Goal: Task Accomplishment & Management: Complete application form

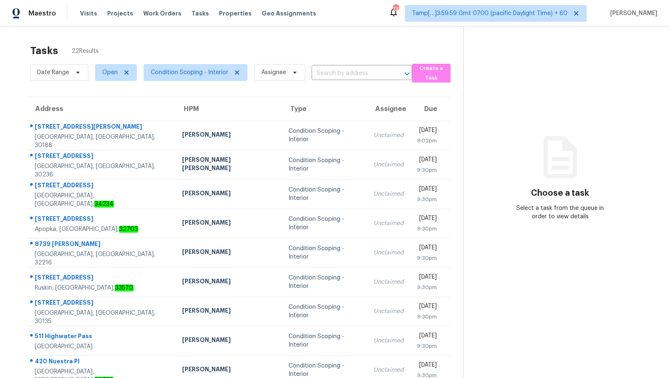
click at [136, 46] on div "Tasks 22 Results" at bounding box center [246, 51] width 433 height 22
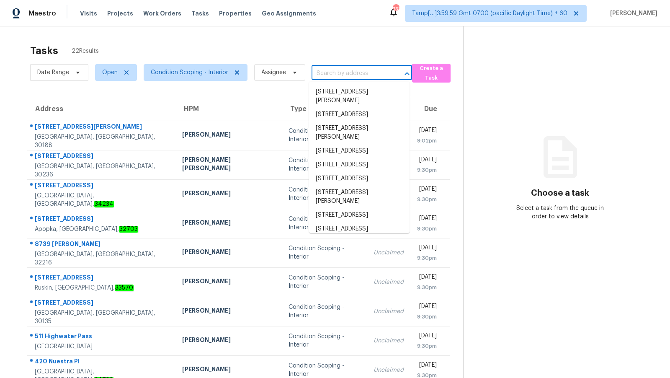
click at [332, 70] on input "text" at bounding box center [350, 73] width 77 height 13
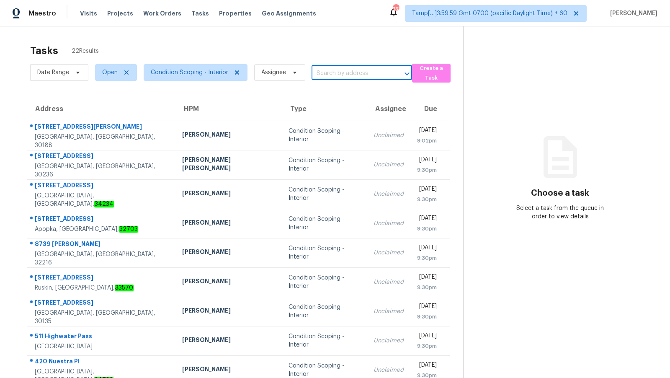
paste input "[STREET_ADDRESS]"
type input "[STREET_ADDRESS]"
click at [345, 93] on span "5812 22nd St W, Bradenton, FL 34207" at bounding box center [352, 92] width 72 height 9
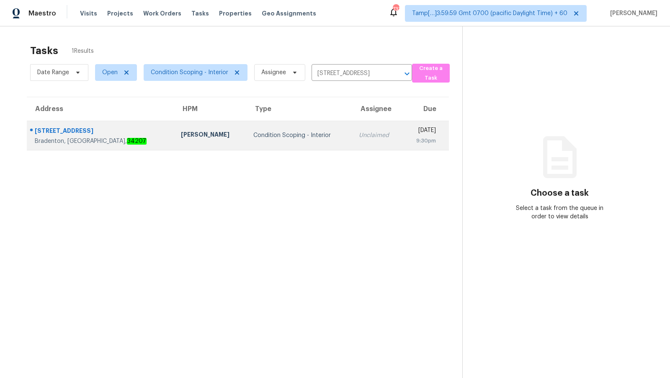
click at [284, 136] on div "Condition Scoping - Interior" at bounding box center [299, 135] width 93 height 8
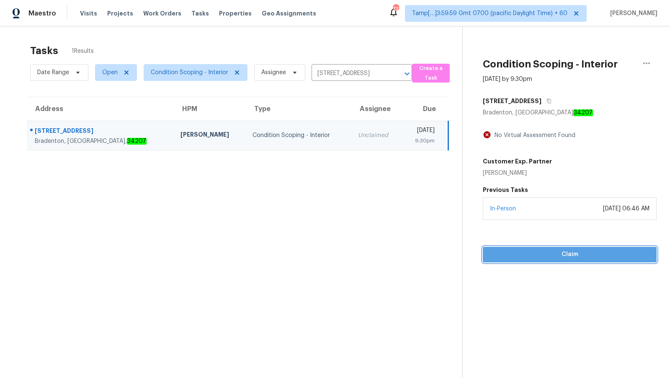
click at [542, 253] on span "Claim" at bounding box center [570, 254] width 160 height 10
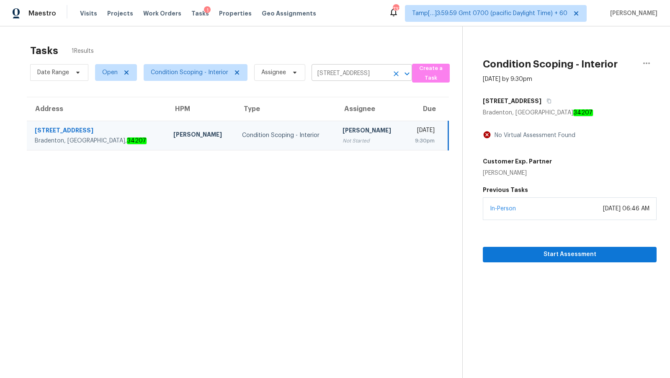
click at [348, 73] on input "5812 22nd St W, Bradenton, FL 34207" at bounding box center [350, 73] width 77 height 15
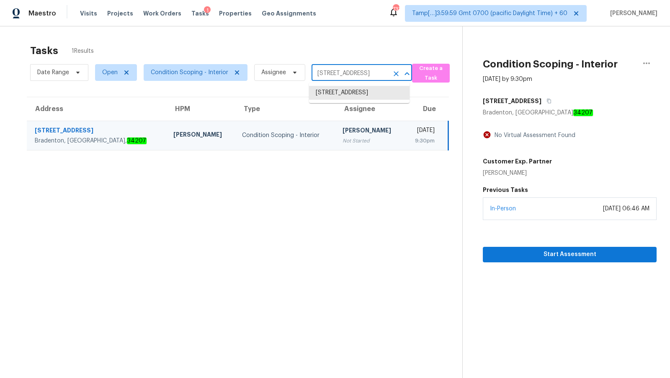
click at [348, 73] on input "5812 22nd St W, Bradenton, FL 34207" at bounding box center [350, 73] width 77 height 15
paste input "8745 W Ridge Rd Apt A, Elyria, OH 44035"
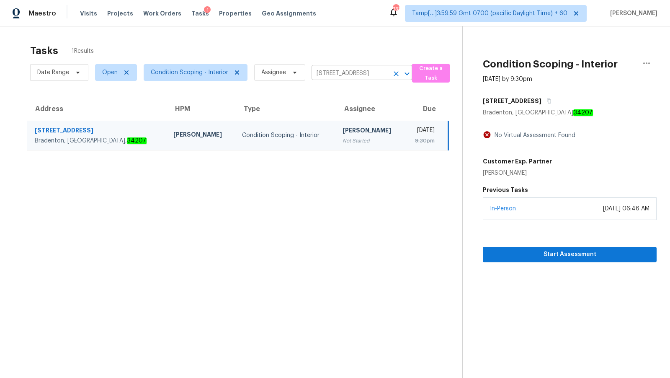
click at [378, 71] on input "5812 22nd St W, Bradenton, FL 34207" at bounding box center [350, 73] width 77 height 13
paste input "8745 W Ridge Rd Apt A, Elyria, OH 44035"
click at [418, 70] on span "Create a Task" at bounding box center [430, 73] width 29 height 19
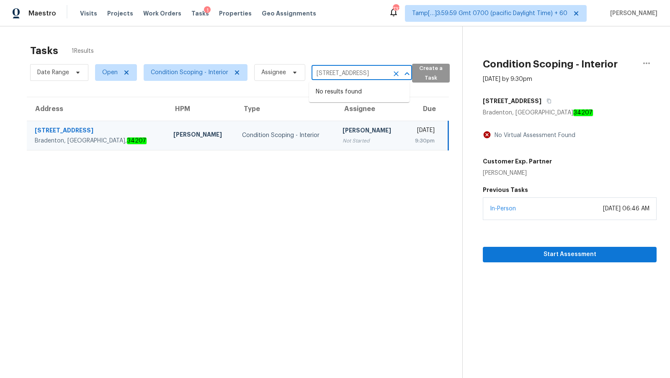
scroll to position [0, 0]
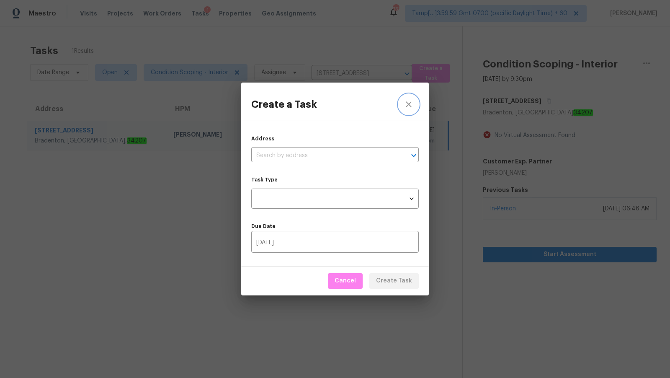
click at [414, 103] on button "close" at bounding box center [409, 104] width 20 height 20
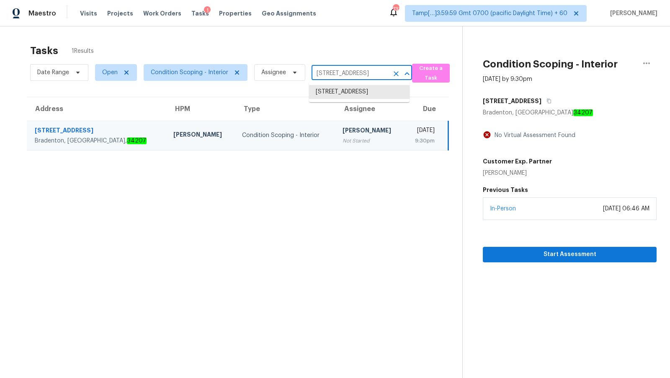
click at [375, 69] on input "5812 22nd St W, Bradenton, FL 34207" at bounding box center [350, 73] width 77 height 13
paste input "8745 W Ridge Rd Apt A, Elyria, OH 44035"
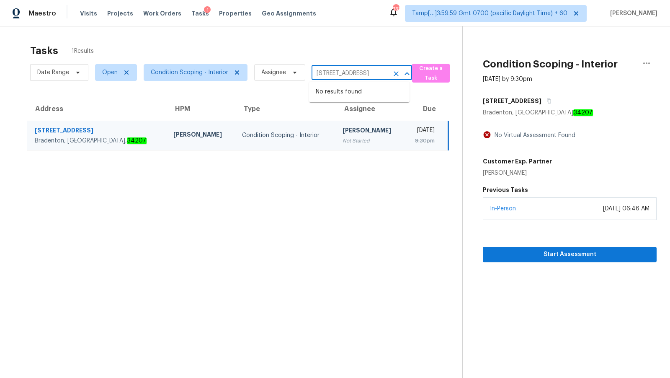
click at [364, 45] on div "Tasks 1 Results" at bounding box center [246, 51] width 432 height 22
click at [346, 75] on input "5812 22nd St W, Bradenton, FL 34207" at bounding box center [350, 73] width 77 height 13
click at [353, 72] on input "5812 22nd St W, Bradenton, FL 34207" at bounding box center [350, 73] width 77 height 13
paste input "8745 W Ridge Rd Apt A, Elyria, OH 44035"
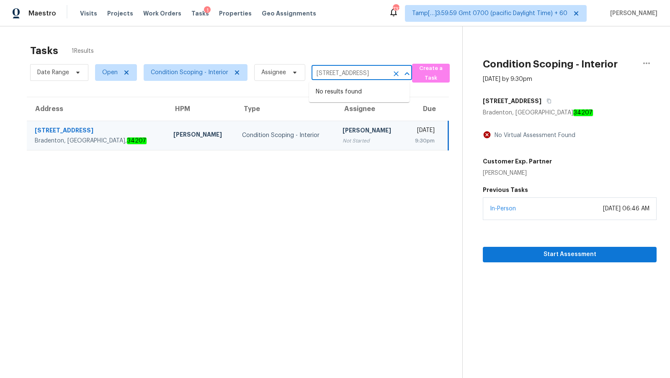
scroll to position [0, 41]
click at [322, 75] on input "8745 W Ridge Rd Apt A, Elyria, OH 44035" at bounding box center [350, 73] width 77 height 13
type input "8745 W Ridge Rd"
click at [342, 91] on li "8745 W Ridge Rd Apt A, Elyria, OH 44035" at bounding box center [359, 92] width 101 height 14
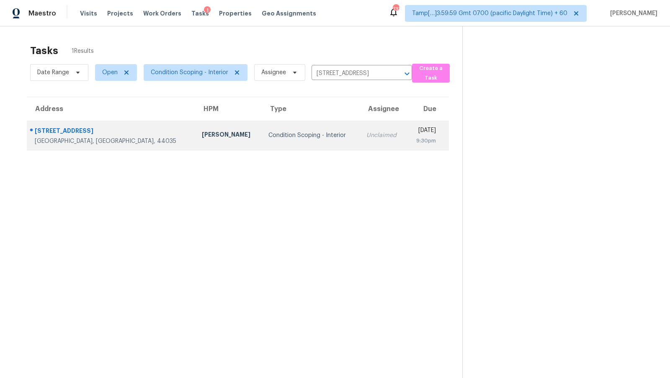
click at [300, 143] on td "Condition Scoping - Interior" at bounding box center [311, 135] width 98 height 29
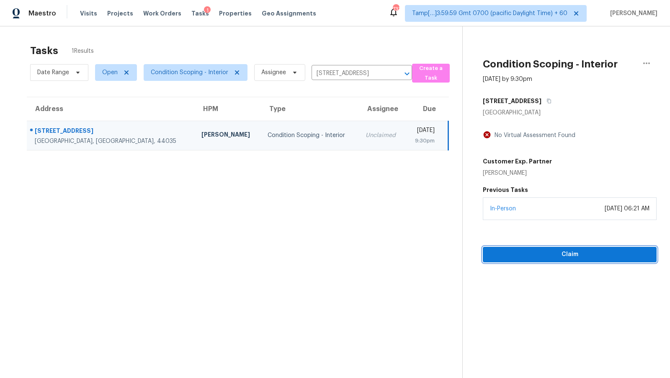
click at [550, 251] on span "Claim" at bounding box center [570, 254] width 160 height 10
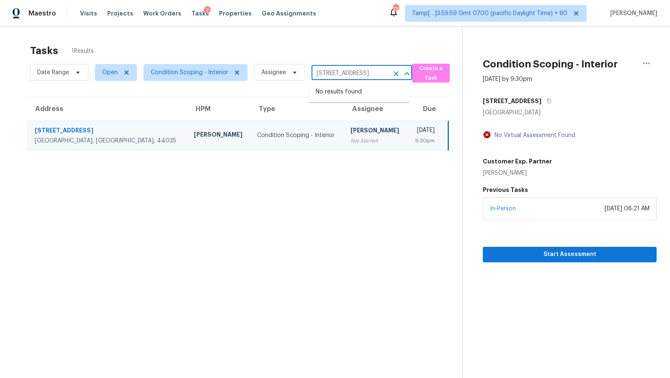
click at [356, 74] on input "8745 W Ridge Rd Apt A, Elyria, OH 44035" at bounding box center [350, 73] width 77 height 13
paste input "429 Stroud Ln, Garland, TX 75043"
type input "429 Stroud Ln, Garland, TX 75043"
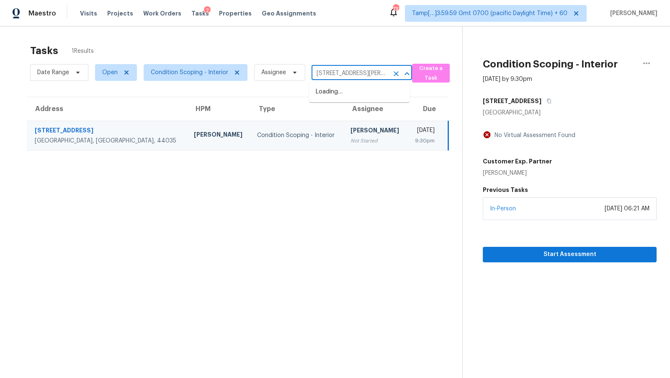
scroll to position [0, 21]
click at [355, 89] on li "429 Stroud Ln, Garland, TX 75043" at bounding box center [359, 96] width 101 height 23
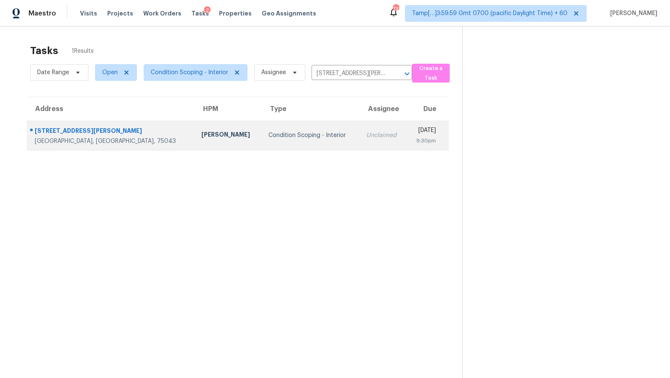
click at [367, 135] on div "Unclaimed" at bounding box center [384, 135] width 34 height 8
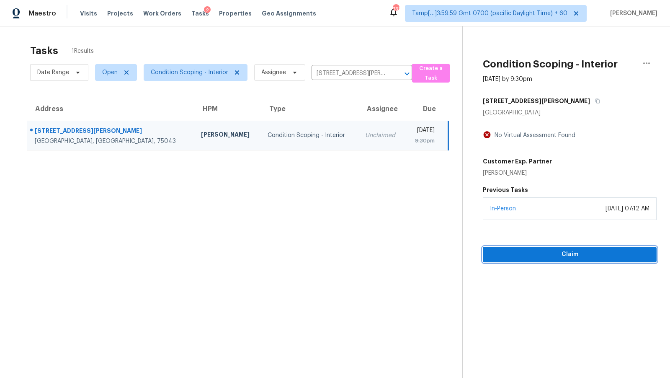
click at [571, 259] on button "Claim" at bounding box center [570, 254] width 174 height 15
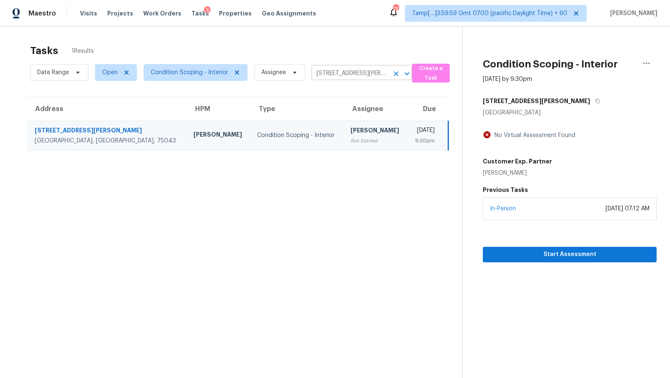
click at [335, 75] on input "429 Stroud Ln, Garland, TX 75043" at bounding box center [350, 73] width 77 height 13
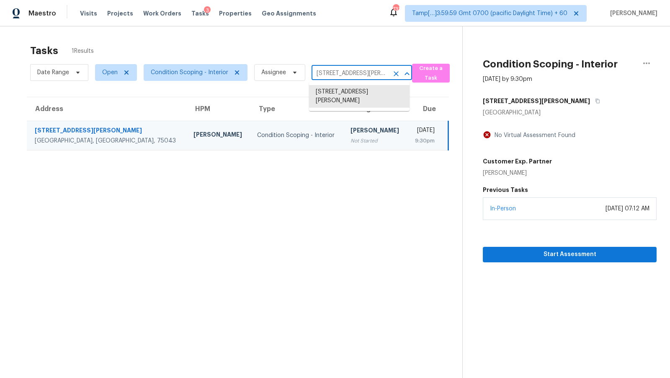
click at [335, 75] on input "429 Stroud Ln, Garland, TX 75043" at bounding box center [350, 73] width 77 height 13
paste input "504 S Bonham Ave, Cleveland, TX 77327"
type input "504 S Bonham Ave, Cleveland, TX 77327"
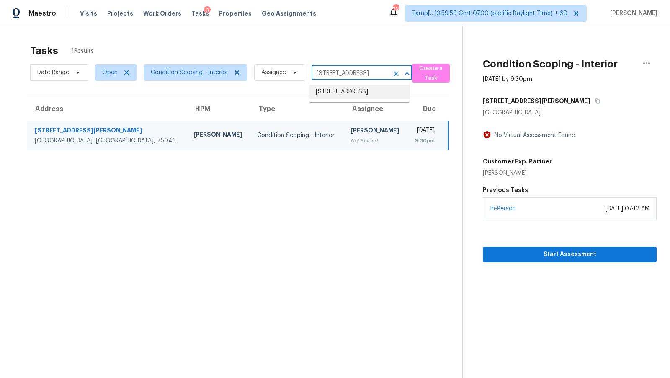
click at [339, 90] on li "504 S Bonham Ave, Cleveland, TX 77327" at bounding box center [359, 92] width 101 height 14
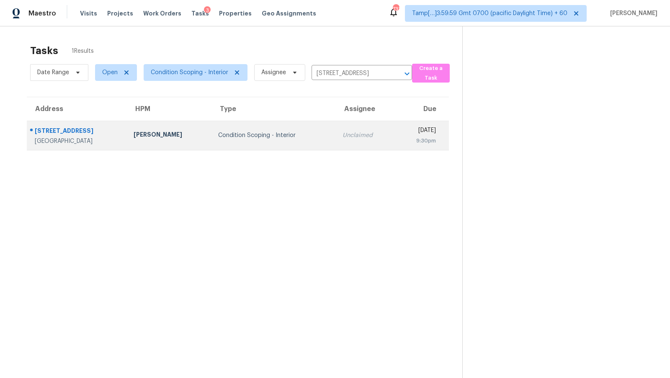
click at [336, 130] on td "Unclaimed" at bounding box center [365, 135] width 59 height 29
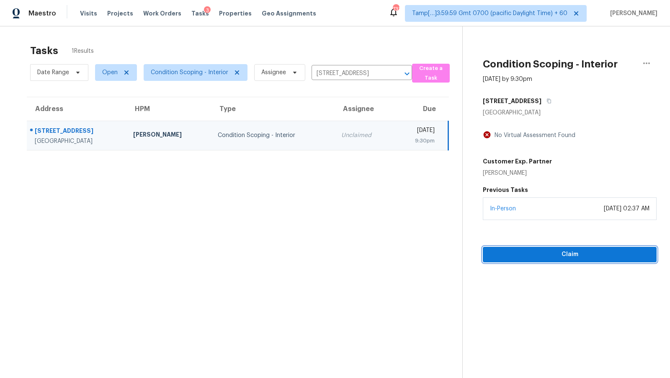
click at [536, 249] on span "Claim" at bounding box center [570, 254] width 160 height 10
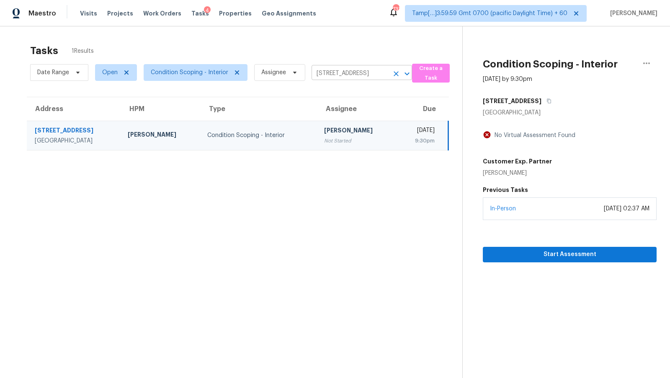
click at [359, 72] on input "504 S Bonham Ave, Cleveland, TX 77327" at bounding box center [350, 73] width 77 height 13
paste input "2513 Riverton Dr, Conyers, GA 30013"
type input "2513 Riverton Dr, Conyers, GA 30013"
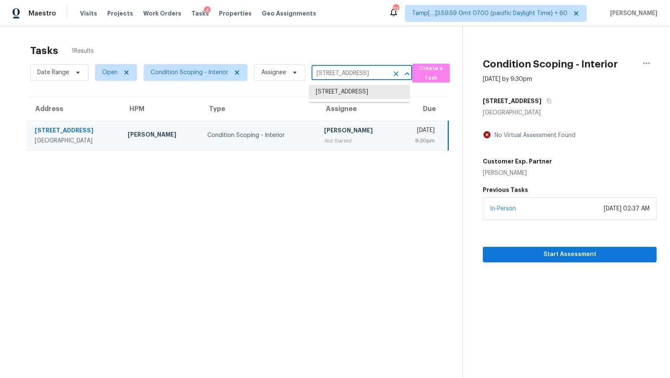
scroll to position [0, 28]
click at [360, 92] on li "2513 Riverton Dr, Conyers, GA 30013" at bounding box center [359, 92] width 101 height 14
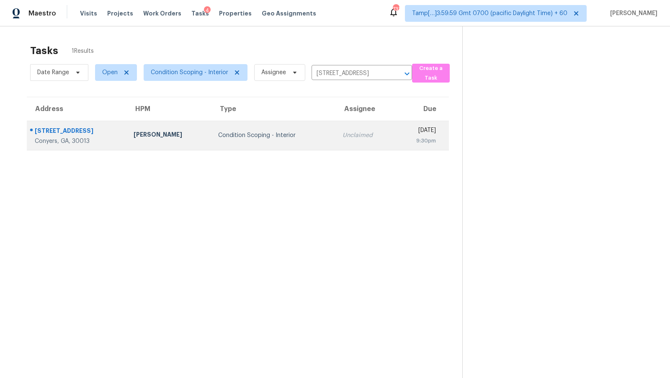
click at [336, 129] on td "Unclaimed" at bounding box center [365, 135] width 59 height 29
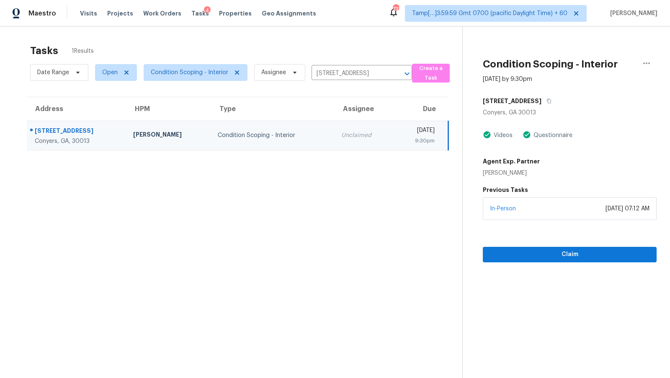
click at [579, 228] on div "Claim" at bounding box center [570, 241] width 174 height 42
click at [565, 259] on button "Claim" at bounding box center [570, 254] width 174 height 15
click at [282, 75] on span "Assignee" at bounding box center [273, 72] width 25 height 8
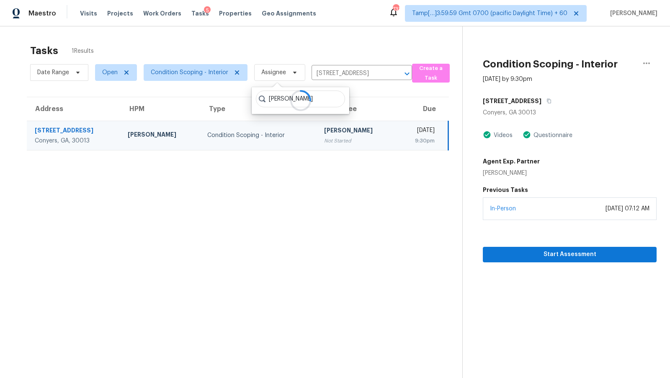
type input "Dineshkumar"
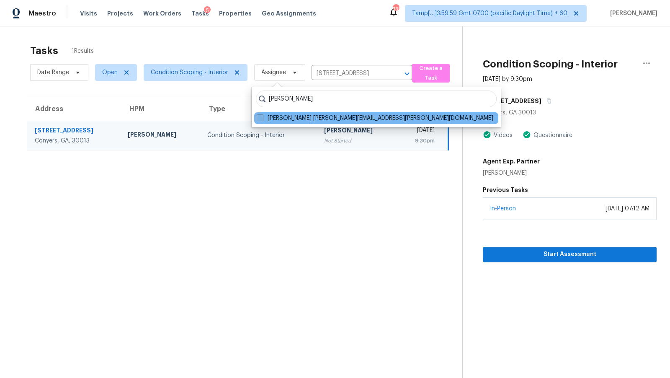
click at [312, 116] on label "Dineshkumar Velayutham dineshkumar.velayutham@opendoor.com" at bounding box center [375, 118] width 237 height 8
click at [262, 116] on input "Dineshkumar Velayutham dineshkumar.velayutham@opendoor.com" at bounding box center [259, 116] width 5 height 5
checkbox input "true"
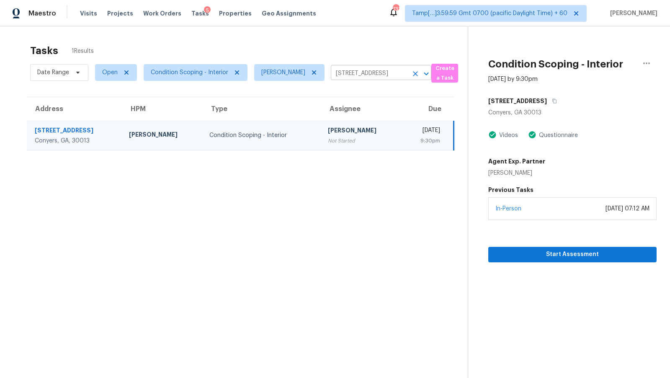
click at [404, 76] on input "2513 Riverton Dr, Conyers, GA 30013" at bounding box center [369, 73] width 77 height 13
click at [420, 73] on icon "Clear" at bounding box center [415, 74] width 8 height 8
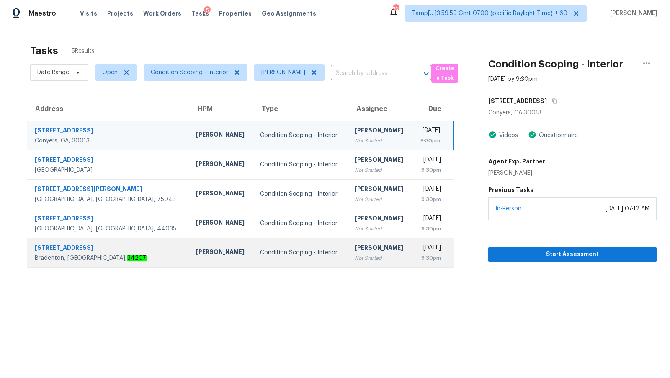
click at [261, 258] on td "Condition Scoping - Interior" at bounding box center [300, 252] width 94 height 29
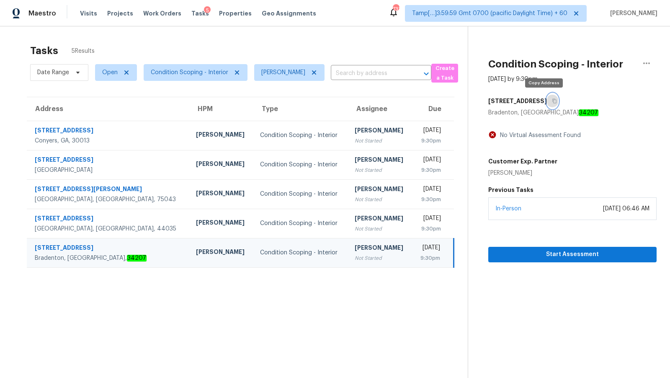
click at [552, 102] on icon "button" at bounding box center [554, 100] width 5 height 5
click at [545, 248] on button "Start Assessment" at bounding box center [572, 254] width 168 height 15
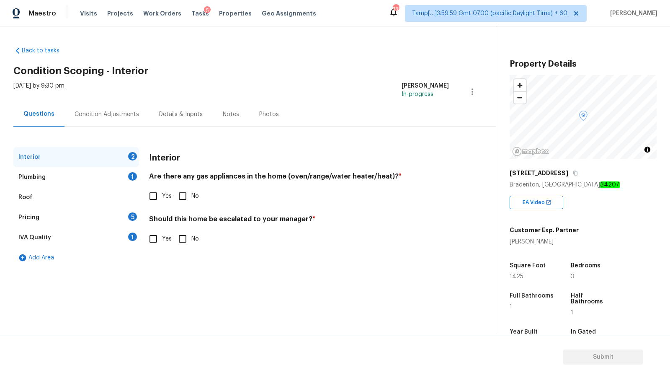
click at [560, 177] on div "[STREET_ADDRESS]" at bounding box center [583, 172] width 147 height 15
click at [573, 173] on icon "button" at bounding box center [575, 172] width 5 height 5
click at [573, 174] on icon "button" at bounding box center [575, 173] width 4 height 5
click at [70, 170] on div "Plumbing 1" at bounding box center [76, 177] width 126 height 20
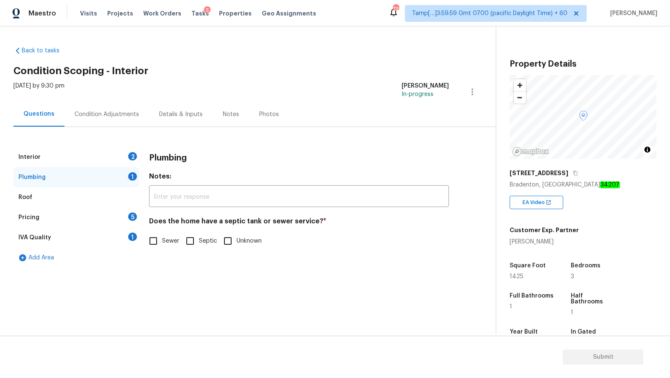
click at [62, 217] on div "Pricing 5" at bounding box center [76, 217] width 126 height 20
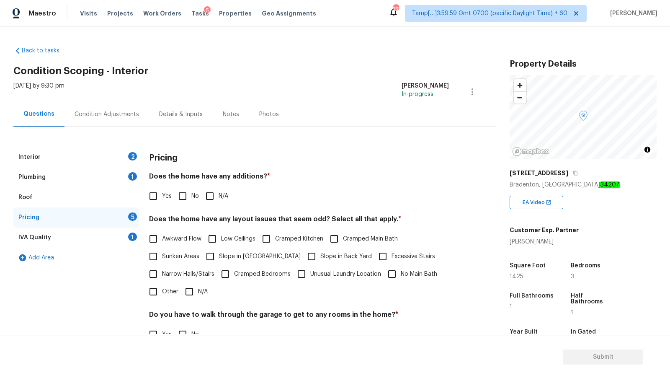
click at [182, 238] on span "Awkward Flow" at bounding box center [181, 239] width 39 height 9
click at [162, 238] on input "Awkward Flow" at bounding box center [154, 239] width 18 height 18
checkbox input "true"
click at [192, 251] on label "Sunken Areas" at bounding box center [172, 257] width 55 height 18
click at [162, 251] on input "Sunken Areas" at bounding box center [154, 257] width 18 height 18
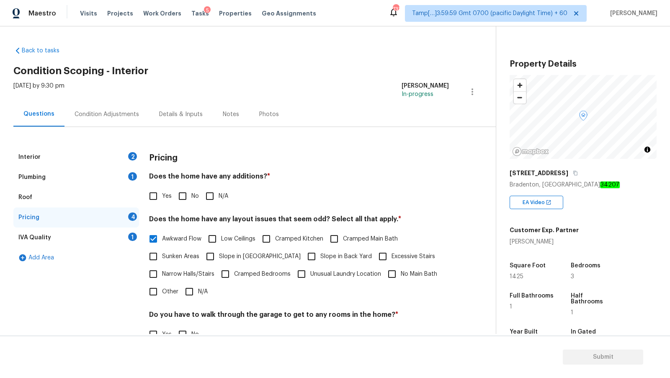
checkbox input "true"
click at [330, 277] on span "Unusual Laundry Location" at bounding box center [345, 274] width 71 height 9
click at [310, 277] on input "Unusual Laundry Location" at bounding box center [302, 274] width 18 height 18
checkbox input "true"
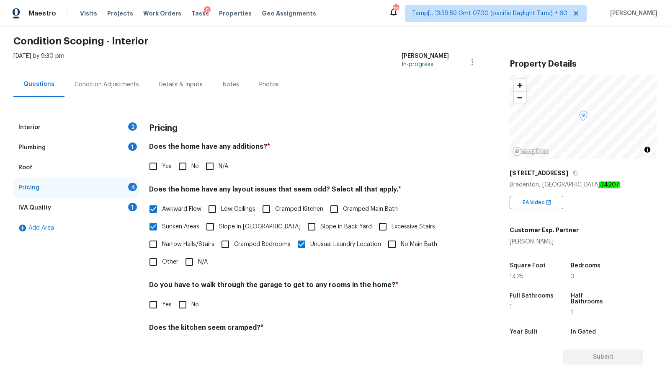
scroll to position [30, 0]
click at [405, 246] on span "No Main Bath" at bounding box center [419, 244] width 36 height 9
click at [401, 246] on input "No Main Bath" at bounding box center [392, 244] width 18 height 18
checkbox input "true"
click at [573, 171] on icon "button" at bounding box center [575, 173] width 4 height 5
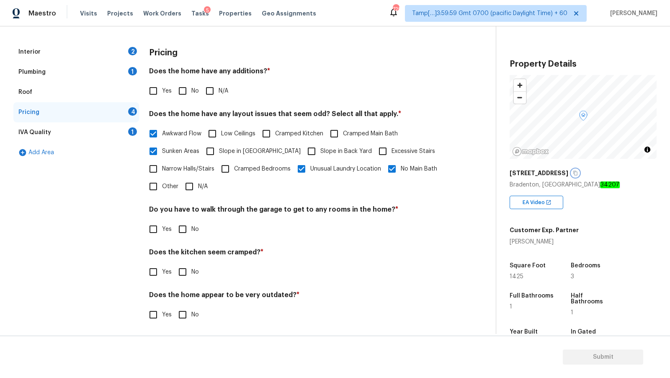
scroll to position [107, 0]
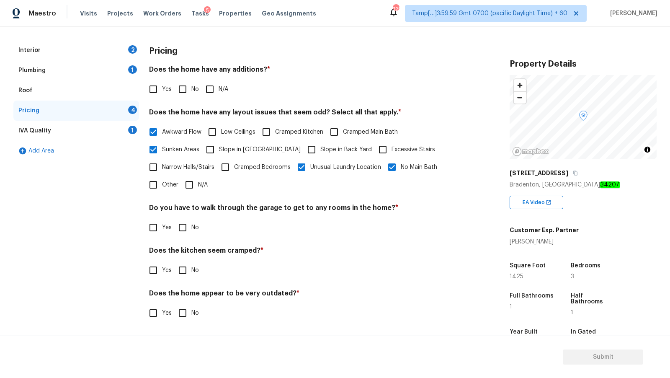
click at [75, 65] on div "Plumbing 1" at bounding box center [76, 70] width 126 height 20
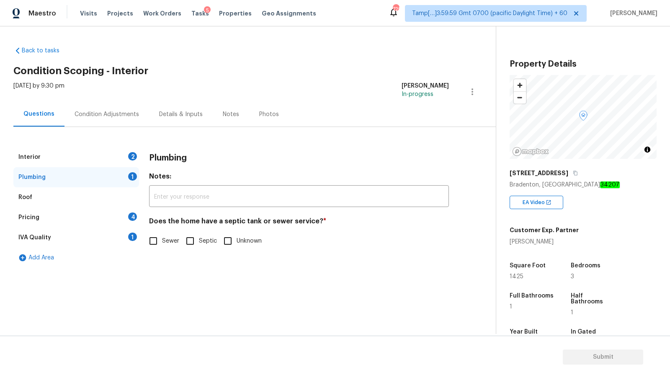
click at [88, 157] on div "Interior 2" at bounding box center [76, 157] width 126 height 20
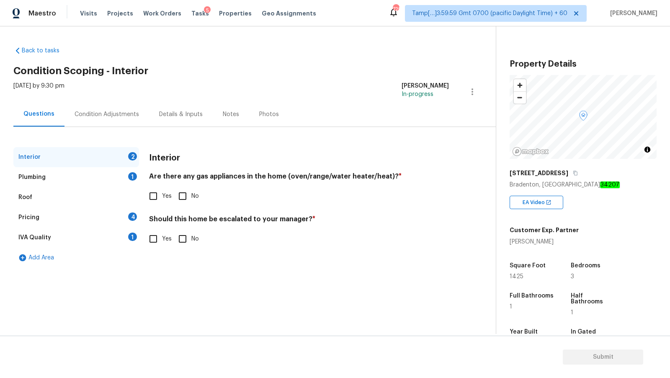
click at [157, 201] on input "Yes" at bounding box center [154, 196] width 18 height 18
click at [157, 197] on input "Yes" at bounding box center [154, 196] width 18 height 18
checkbox input "false"
click at [185, 198] on input "No" at bounding box center [183, 196] width 18 height 18
checkbox input "true"
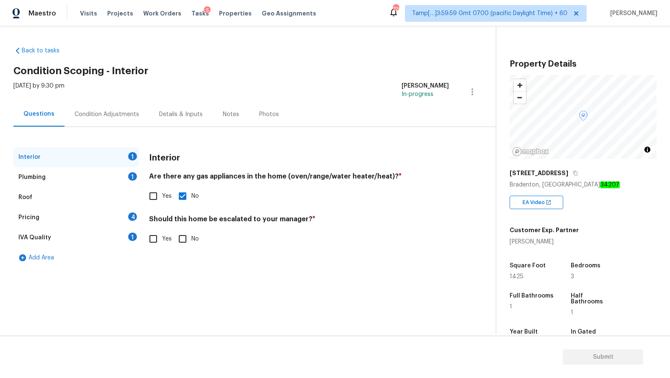
click at [111, 175] on div "Plumbing 1" at bounding box center [76, 177] width 126 height 20
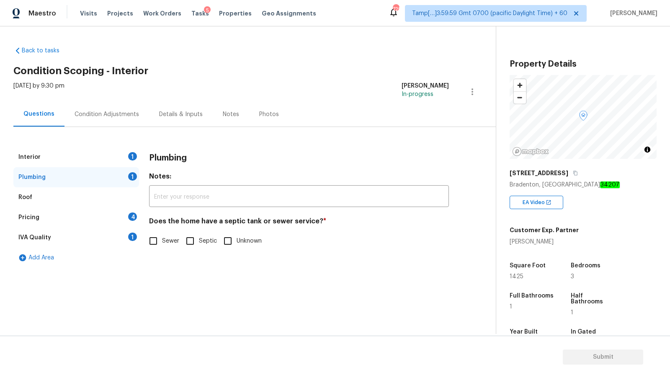
click at [163, 242] on span "Sewer" at bounding box center [170, 241] width 17 height 9
click at [162, 242] on input "Sewer" at bounding box center [154, 241] width 18 height 18
checkbox input "true"
click at [103, 158] on div "Interior 1" at bounding box center [76, 157] width 126 height 20
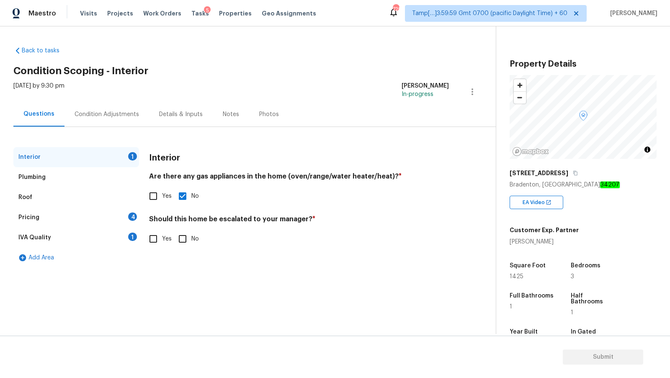
click at [99, 181] on div "Plumbing" at bounding box center [76, 177] width 126 height 20
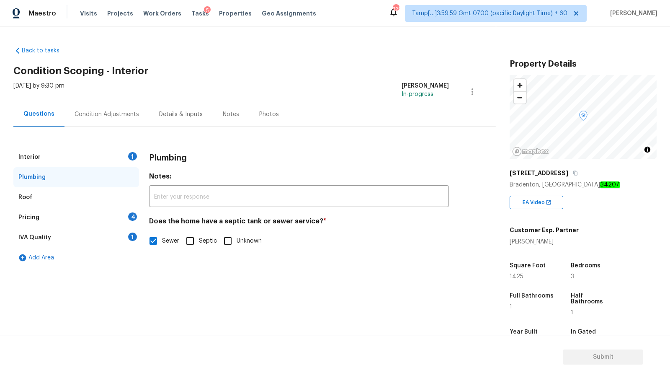
click at [95, 191] on div "Roof" at bounding box center [76, 197] width 126 height 20
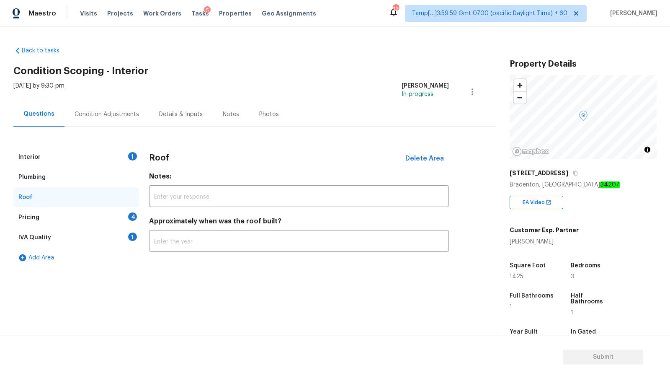
click at [103, 216] on div "Pricing 4" at bounding box center [76, 217] width 126 height 20
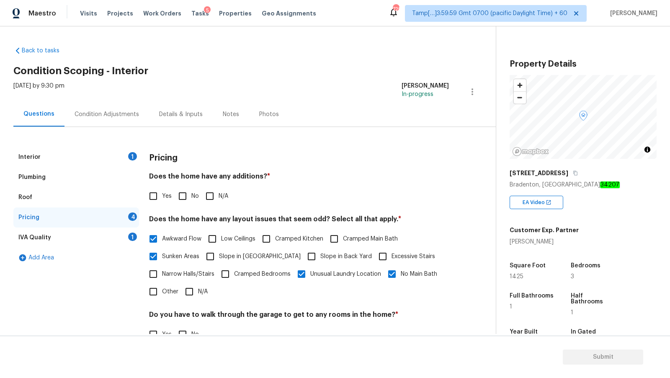
click at [102, 234] on div "IVA Quality 1" at bounding box center [76, 237] width 126 height 20
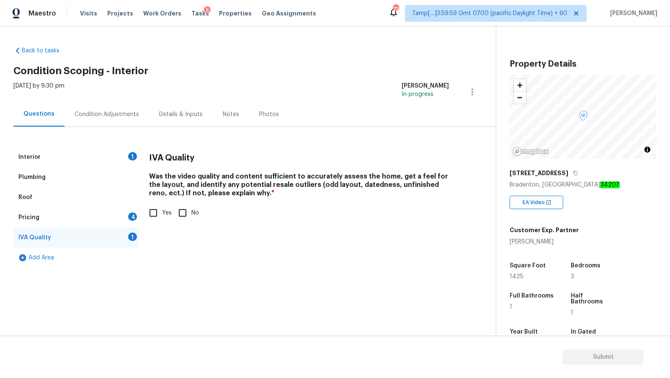
click at [147, 216] on input "Yes" at bounding box center [154, 213] width 18 height 18
checkbox input "true"
click at [100, 228] on div "IVA Quality" at bounding box center [76, 237] width 126 height 20
click at [101, 219] on div "Pricing 4" at bounding box center [76, 217] width 126 height 20
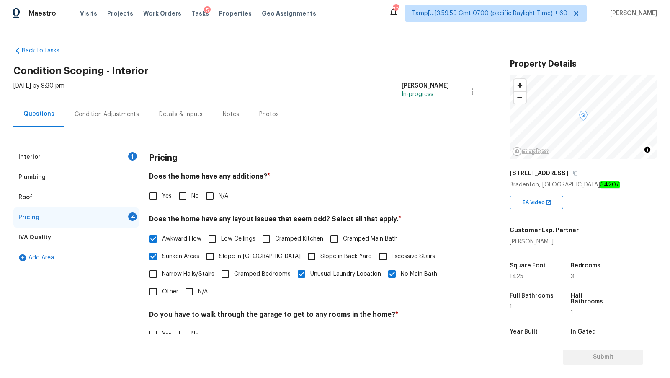
click at [114, 116] on div "Condition Adjustments" at bounding box center [107, 114] width 65 height 8
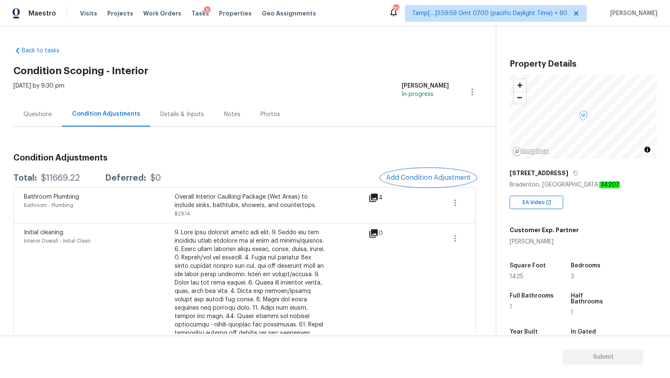
click at [435, 178] on span "Add Condition Adjustment" at bounding box center [428, 178] width 85 height 8
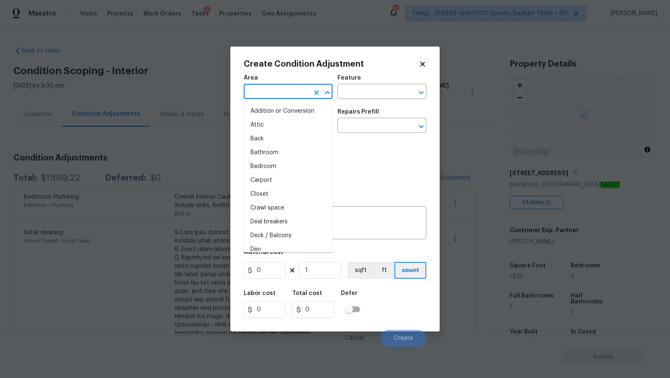
click at [274, 88] on input "text" at bounding box center [276, 92] width 65 height 13
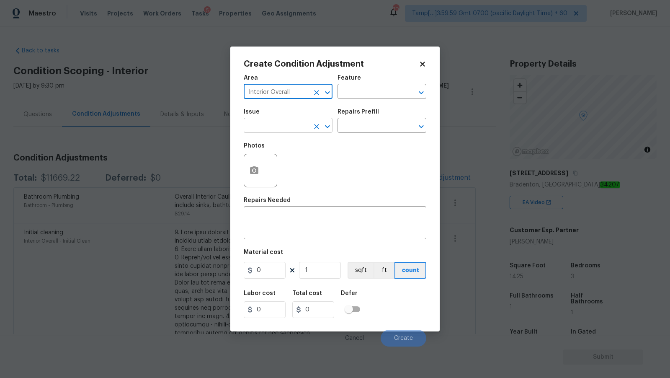
type input "Interior Overall"
click at [274, 130] on input "text" at bounding box center [276, 126] width 65 height 13
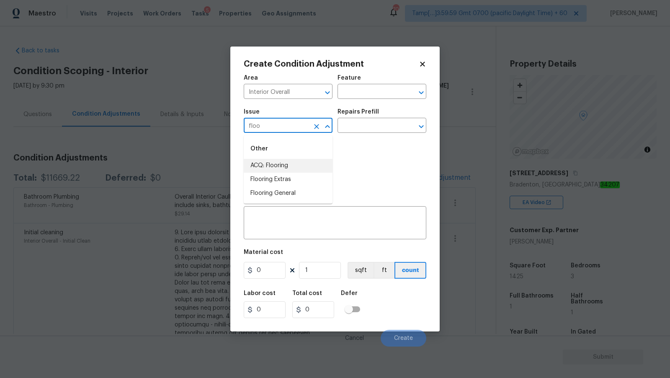
click at [281, 172] on li "ACQ: Flooring" at bounding box center [288, 166] width 89 height 14
type input "ACQ: Flooring"
click at [380, 125] on input "text" at bounding box center [370, 126] width 65 height 13
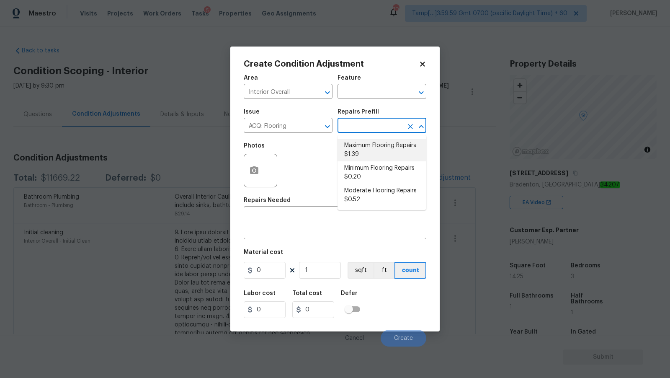
click at [365, 155] on li "Maximum Flooring Repairs $1.39" at bounding box center [382, 150] width 89 height 23
type input "Acquisition"
type textarea "Acquisition Scope: Maximum flooring repairs"
type input "1.39"
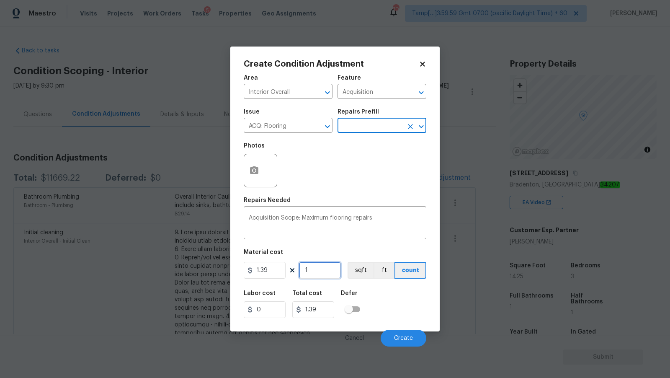
click at [319, 277] on input "1" at bounding box center [320, 270] width 42 height 17
type input "14"
type input "19.46"
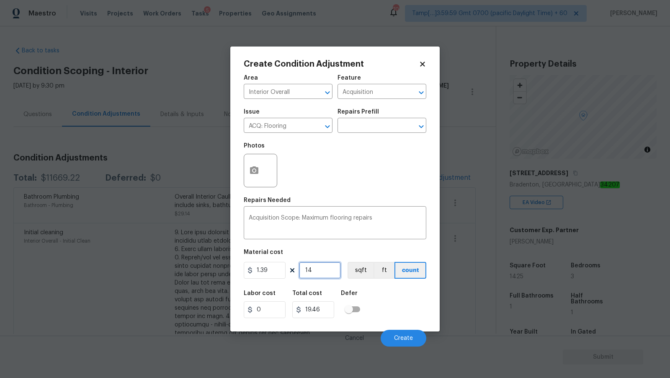
type input "142"
type input "197.38"
type input "1425"
type input "1980.75"
type input "1425"
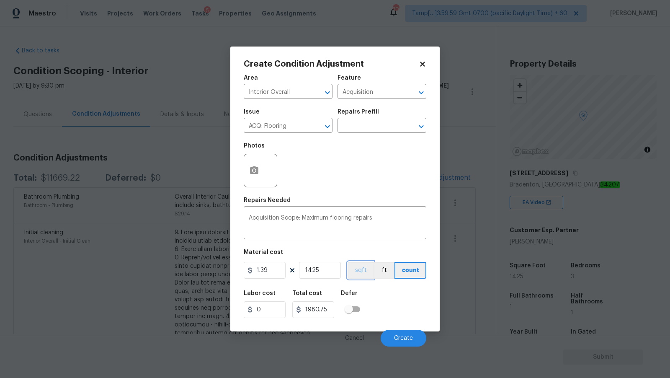
click at [360, 275] on button "sqft" at bounding box center [361, 270] width 26 height 17
click at [355, 194] on div "Area Interior Overall ​ Feature Acquisition ​ Issue ACQ: Flooring ​ Repairs Pre…" at bounding box center [335, 208] width 183 height 276
click at [253, 174] on icon "button" at bounding box center [254, 170] width 8 height 8
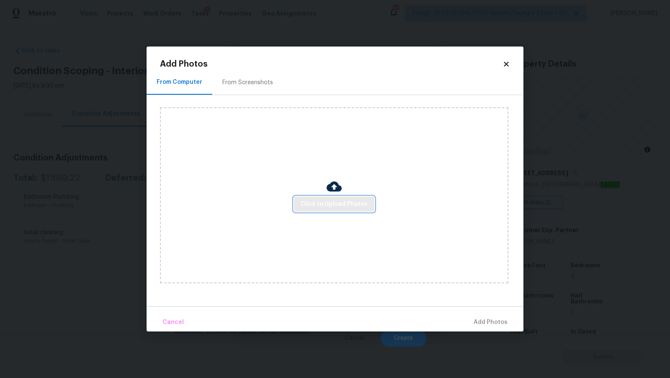
click at [323, 202] on span "Click to Upload Photos" at bounding box center [334, 204] width 67 height 10
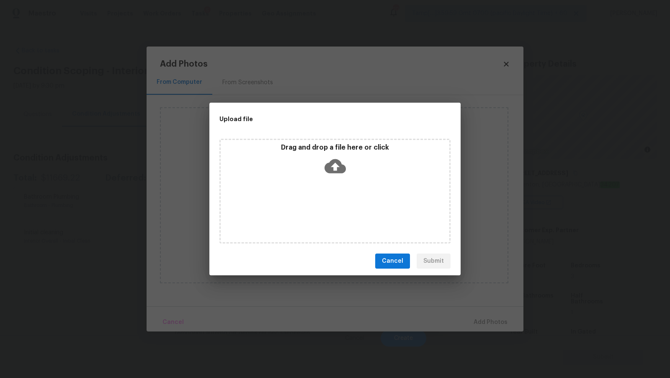
click at [334, 167] on icon at bounding box center [335, 165] width 21 height 21
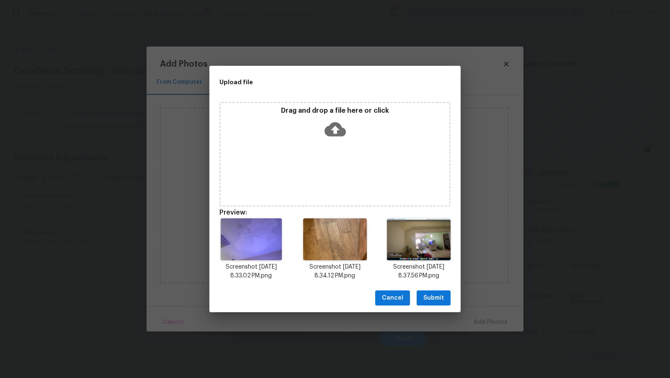
click at [435, 294] on span "Submit" at bounding box center [434, 298] width 21 height 10
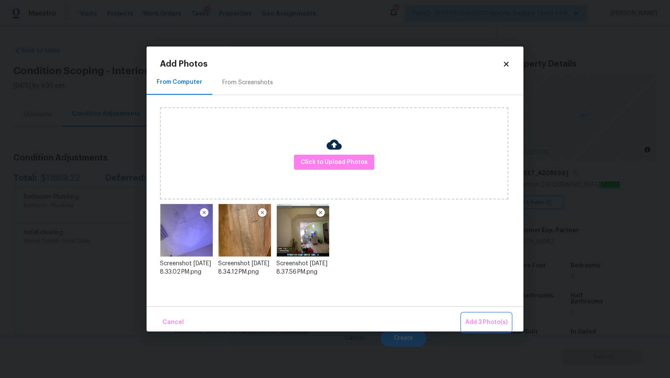
click at [483, 324] on span "Add 3 Photo(s)" at bounding box center [486, 322] width 42 height 10
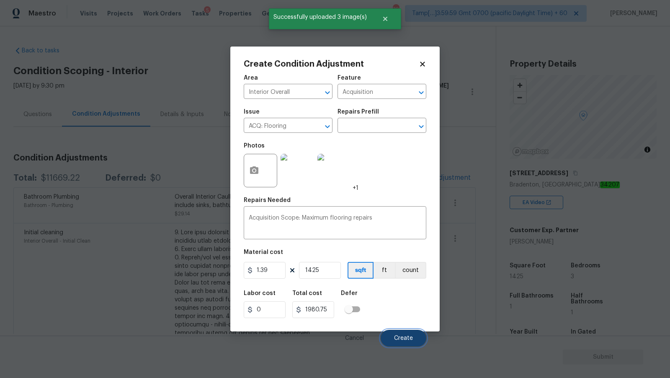
click at [404, 336] on span "Create" at bounding box center [403, 338] width 19 height 6
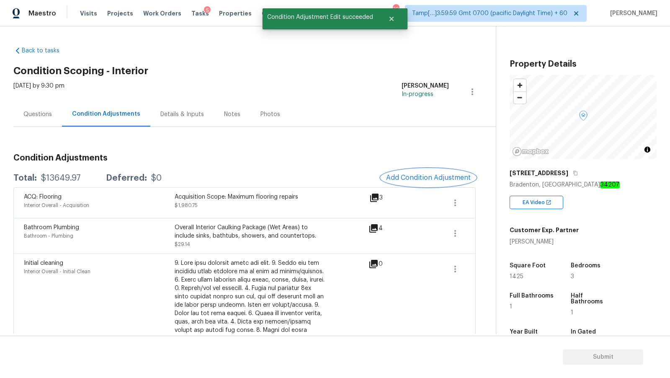
click at [436, 173] on button "Add Condition Adjustment" at bounding box center [428, 178] width 95 height 18
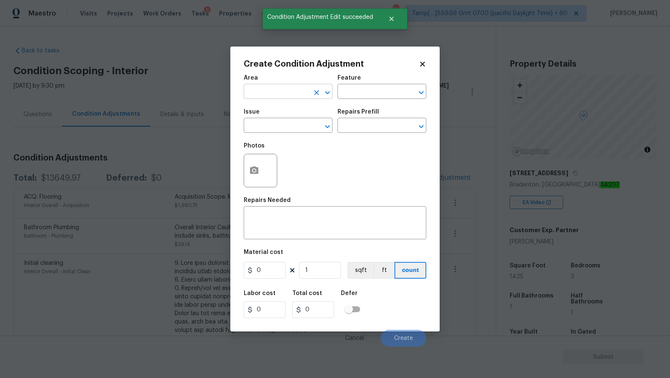
click at [295, 95] on input "text" at bounding box center [276, 92] width 65 height 13
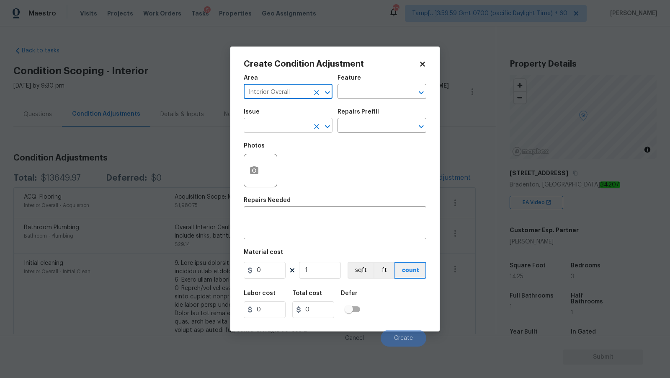
type input "Interior Overall"
click at [282, 127] on input "text" at bounding box center [276, 126] width 65 height 13
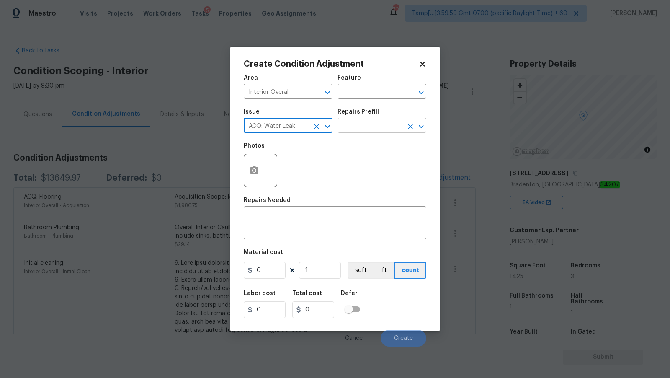
type input "ACQ: Water Leak"
click at [366, 125] on input "text" at bounding box center [370, 126] width 65 height 13
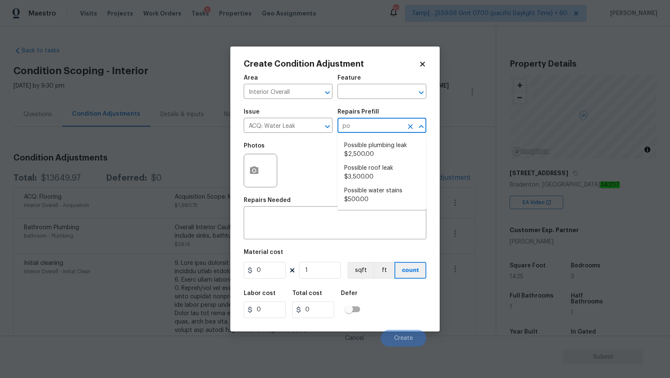
type input "pos"
click at [398, 149] on li "Possible plumbing leak $2,500.00" at bounding box center [382, 150] width 89 height 23
type input "Acquisition"
type textarea "Acquisition Scope: Possible plumbing leak"
type input "2500"
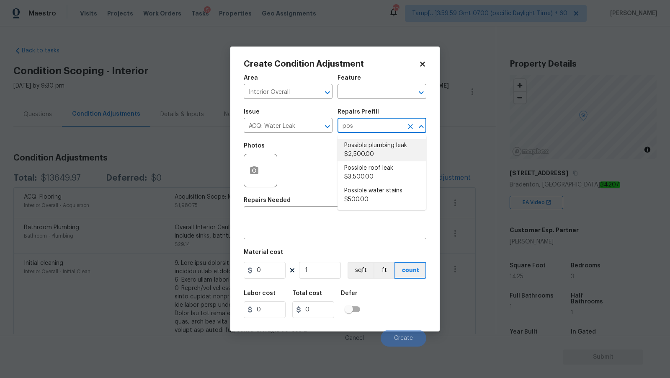
type input "2500"
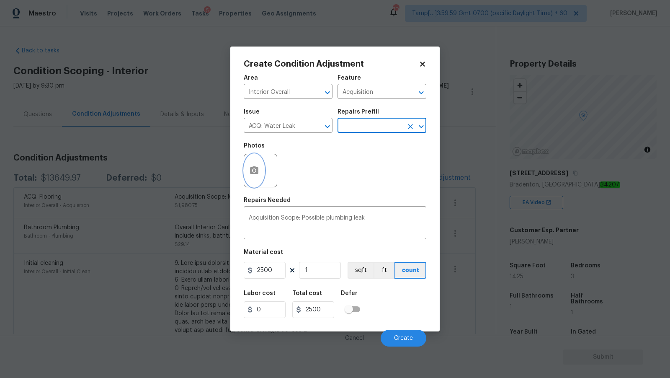
click at [254, 171] on circle "button" at bounding box center [254, 170] width 3 height 3
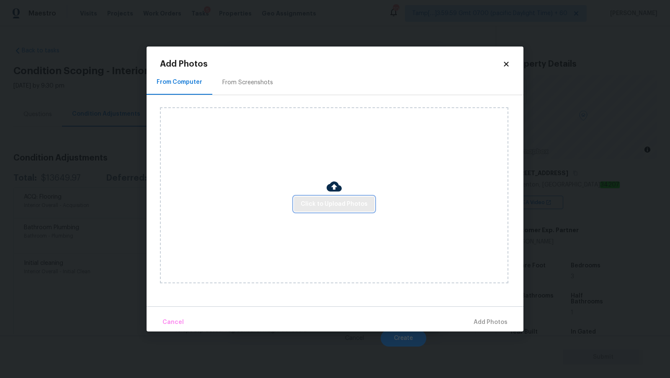
click at [314, 201] on span "Click to Upload Photos" at bounding box center [334, 204] width 67 height 10
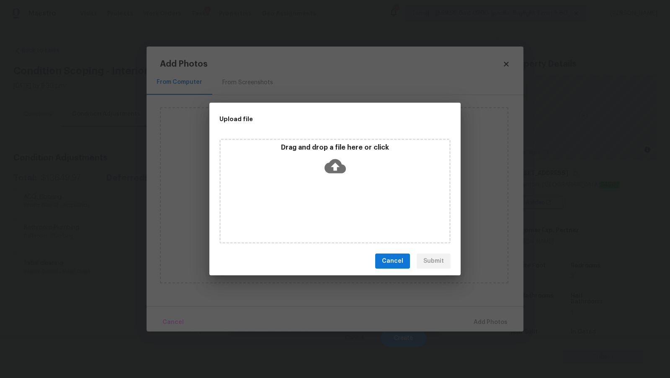
click at [332, 170] on icon at bounding box center [335, 166] width 21 height 14
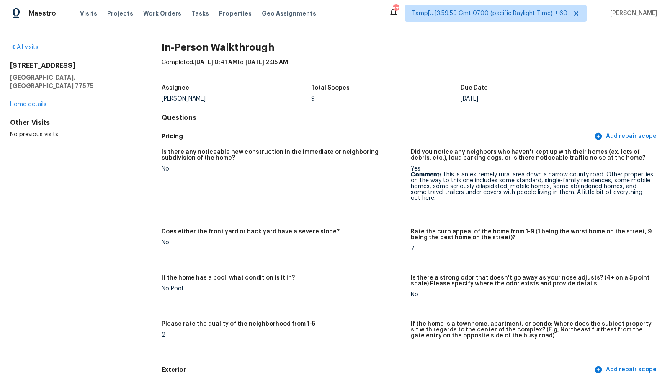
scroll to position [1752, 0]
click at [181, 38] on div "All visits 1082 County Road 129 Liberty, TX 77575 Home details Other Visits No …" at bounding box center [335, 201] width 670 height 351
click at [180, 44] on h2 "In-Person Walkthrough" at bounding box center [411, 47] width 498 height 8
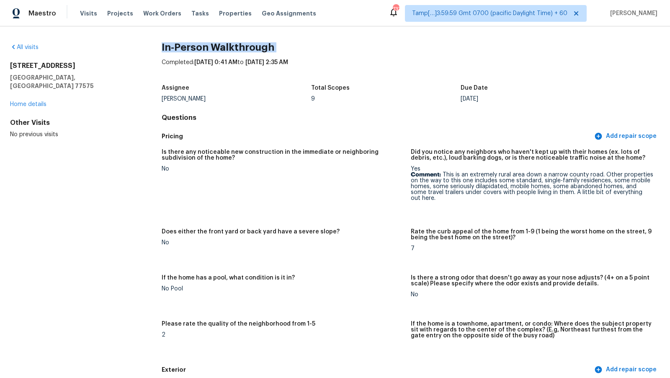
click at [180, 44] on h2 "In-Person Walkthrough" at bounding box center [411, 47] width 498 height 8
click at [84, 15] on span "Visits" at bounding box center [88, 13] width 17 height 8
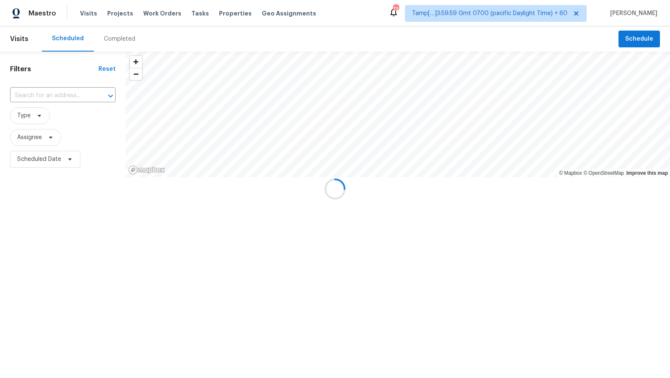
click at [119, 42] on div at bounding box center [335, 189] width 670 height 378
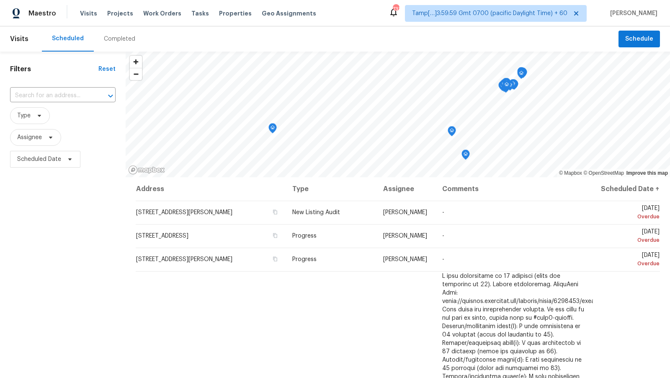
click at [119, 38] on div "Completed" at bounding box center [119, 39] width 31 height 8
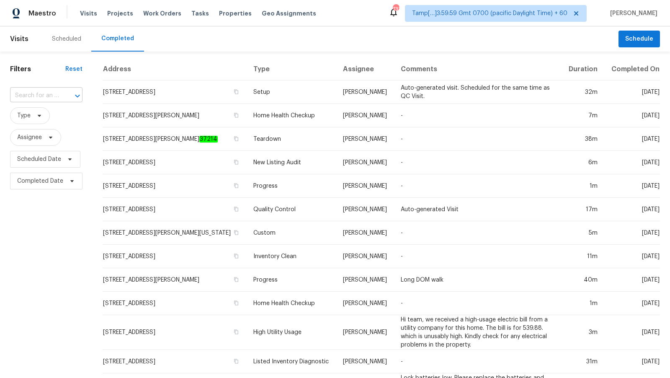
click at [50, 96] on input "text" at bounding box center [34, 95] width 49 height 13
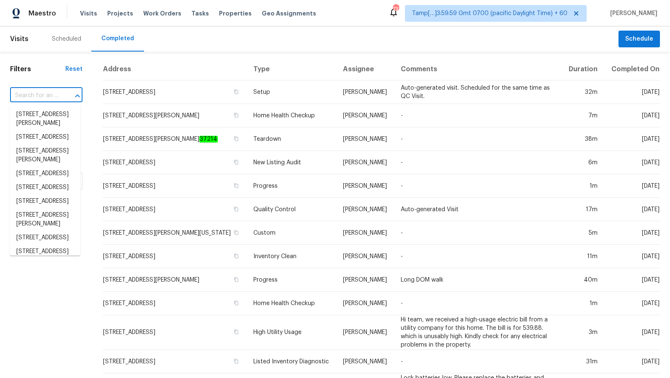
click at [50, 96] on input "text" at bounding box center [34, 95] width 49 height 13
paste input "5812 22nd St W, Bradenton, FL 34207"
type input "5812 22nd St W, Bradenton, FL 34207"
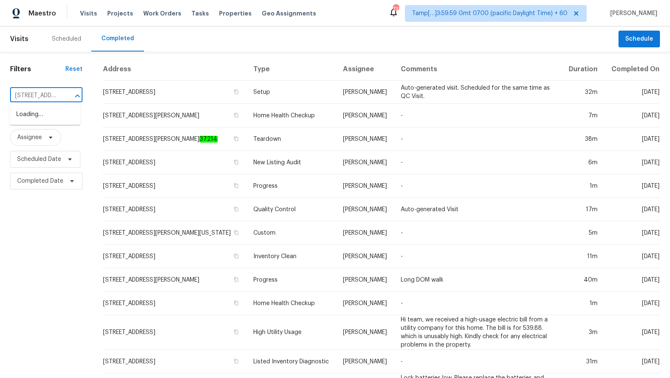
scroll to position [0, 59]
click at [49, 112] on span "5812 22nd St W, Bradenton, FL 34207" at bounding box center [52, 114] width 72 height 9
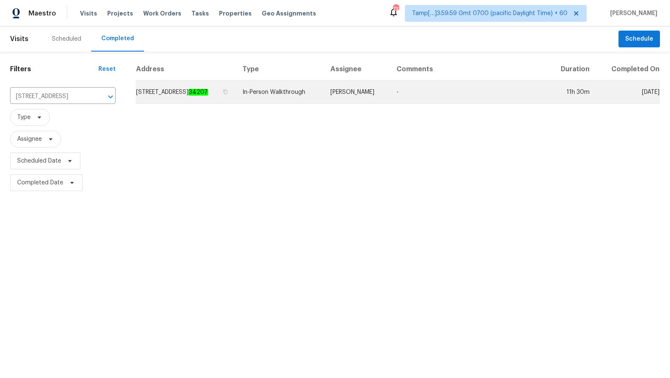
click at [208, 92] on em "34207" at bounding box center [199, 92] width 20 height 7
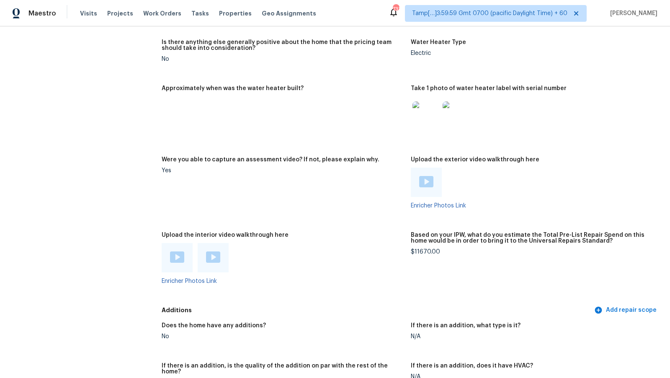
scroll to position [1495, 0]
click at [174, 253] on img at bounding box center [177, 256] width 14 height 11
click at [212, 251] on img at bounding box center [213, 256] width 14 height 11
click at [288, 202] on figure "Were you able to capture an assessment video? If not, please explain why. Yes" at bounding box center [286, 188] width 249 height 65
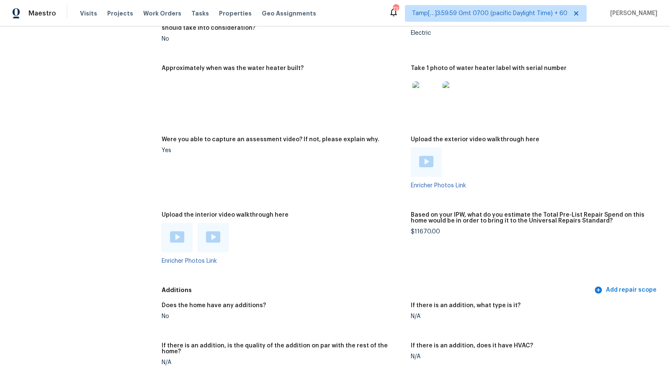
scroll to position [1519, 0]
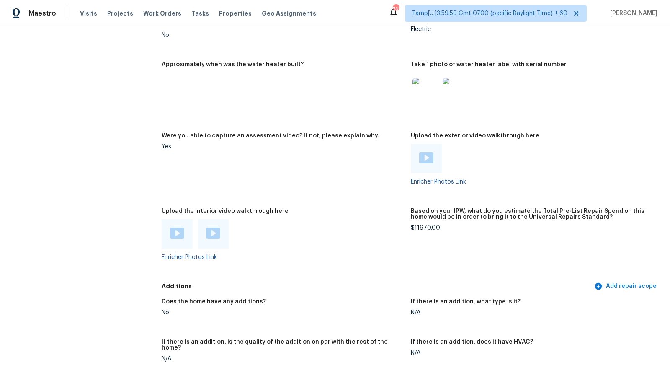
click at [257, 42] on figure "Is there anything else generally positive about the home that the pricing team …" at bounding box center [286, 33] width 249 height 36
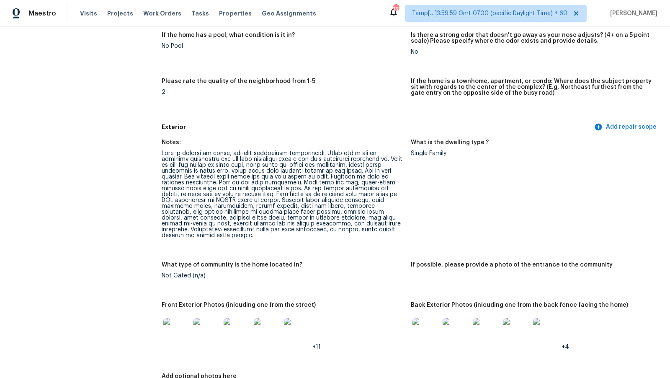
scroll to position [0, 0]
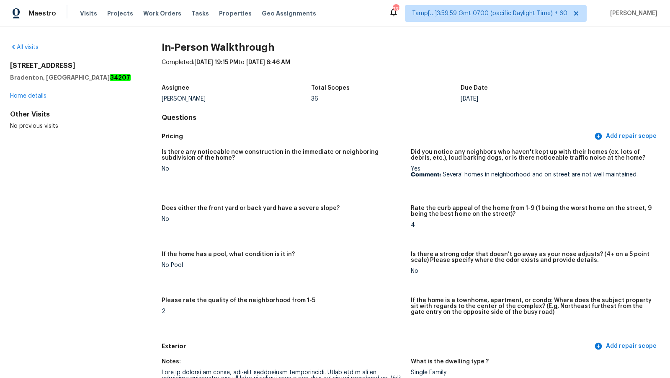
click at [321, 103] on div "Assignee Naomi Ferreira Total Scopes 36 Due Date Wed, Oct 08" at bounding box center [411, 93] width 498 height 27
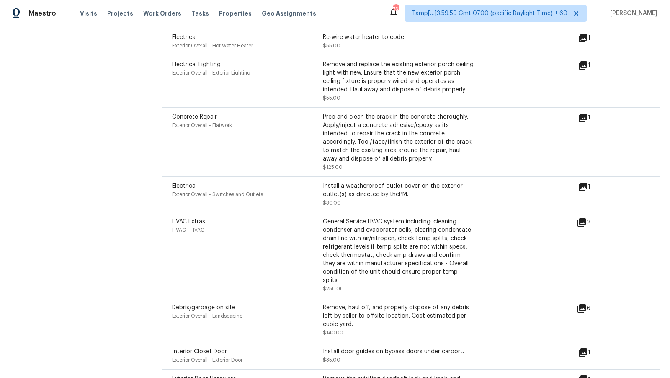
scroll to position [229, 0]
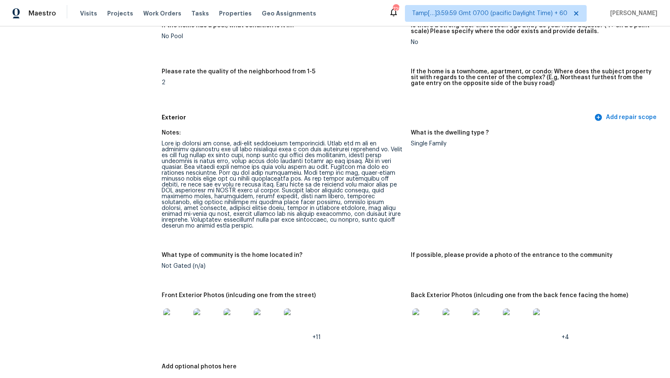
click at [446, 92] on figure "If the home is a townhome, apartment, or condo: Where does the subject property…" at bounding box center [535, 87] width 249 height 36
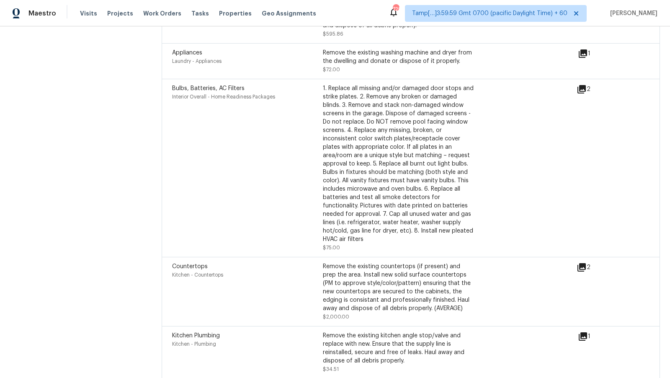
scroll to position [483, 0]
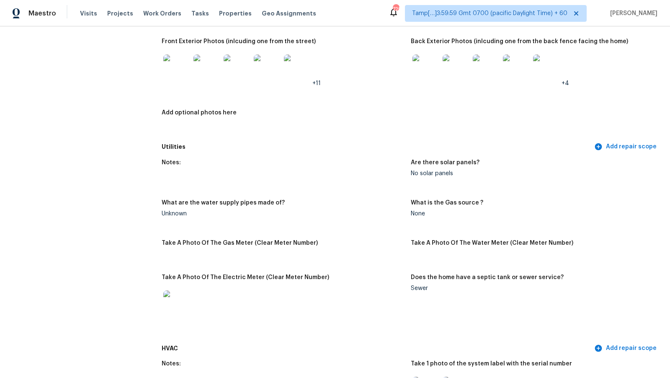
click at [447, 92] on figure "Back Exterior Photos (inlcuding one from the back fence facing the home) +4" at bounding box center [535, 69] width 249 height 61
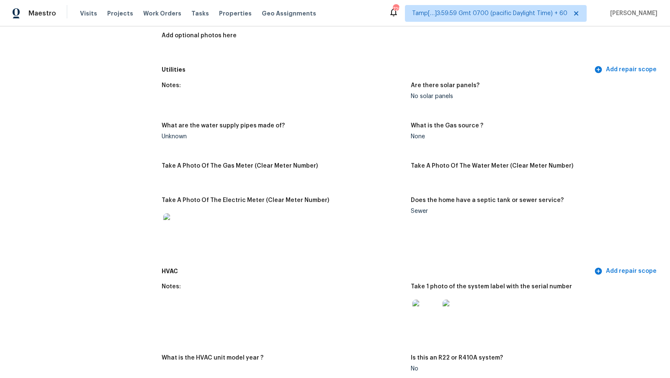
scroll to position [562, 0]
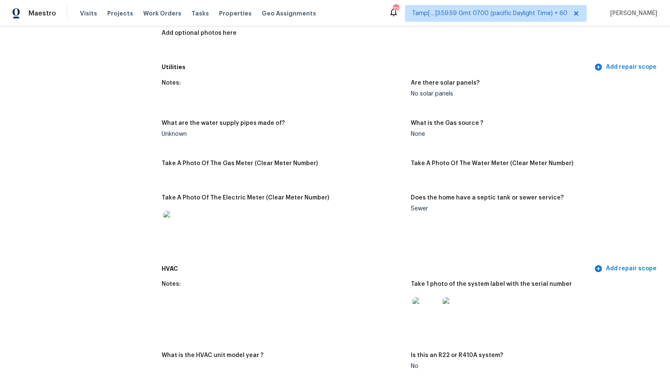
click at [359, 102] on figure "Notes:" at bounding box center [286, 95] width 249 height 30
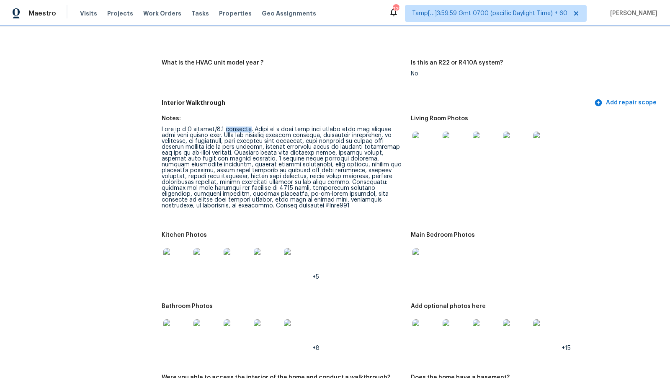
scroll to position [855, 0]
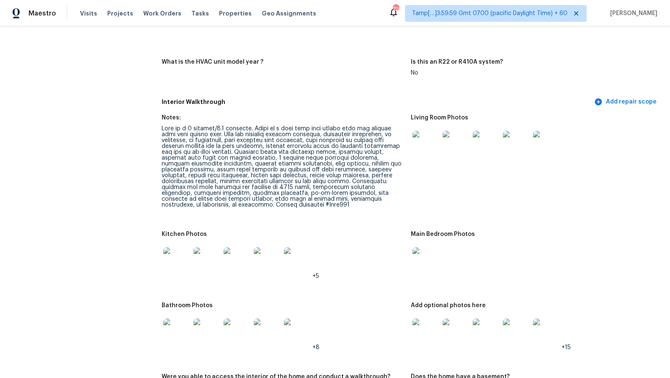
click at [341, 179] on div at bounding box center [283, 167] width 243 height 82
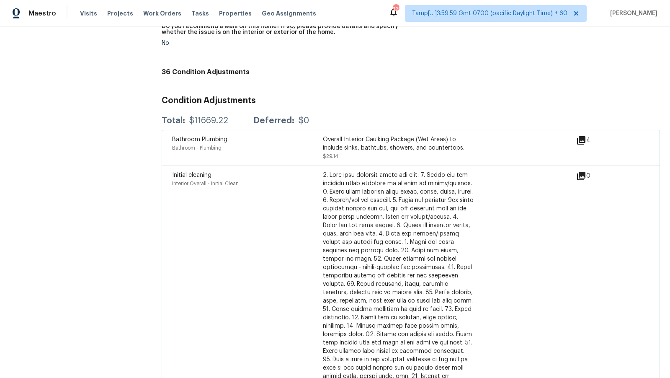
scroll to position [2187, 0]
click at [310, 180] on div "Interior Overall - Initial Clean" at bounding box center [247, 184] width 151 height 8
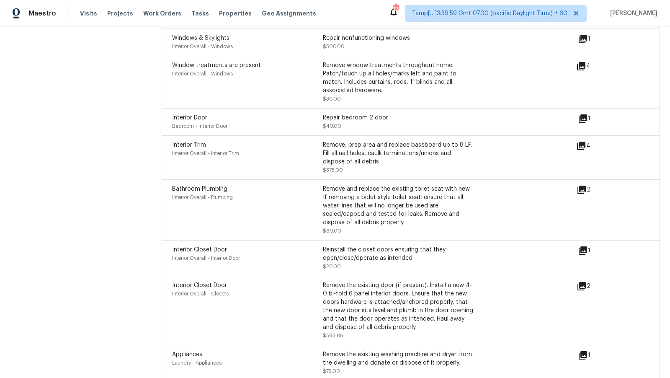
scroll to position [3036, 0]
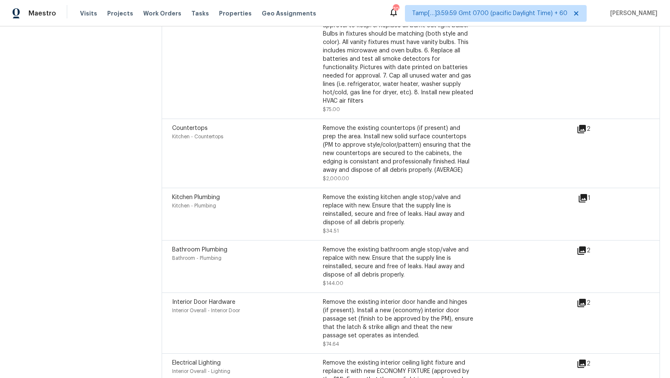
click at [349, 60] on div "1. Replace all missing and/or damaged door stops and strike plates. 2. Remove a…" at bounding box center [398, 25] width 151 height 159
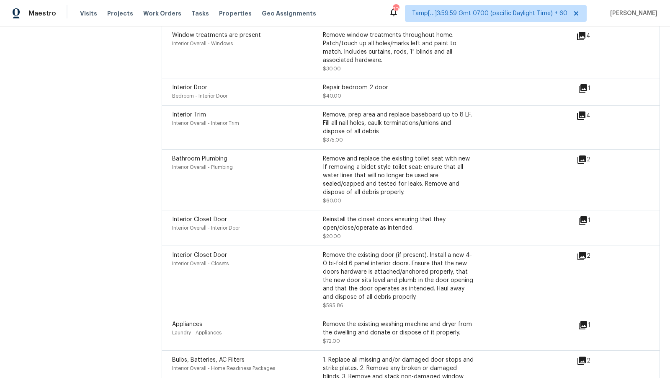
scroll to position [2626, 0]
click at [585, 216] on icon at bounding box center [583, 221] width 10 height 10
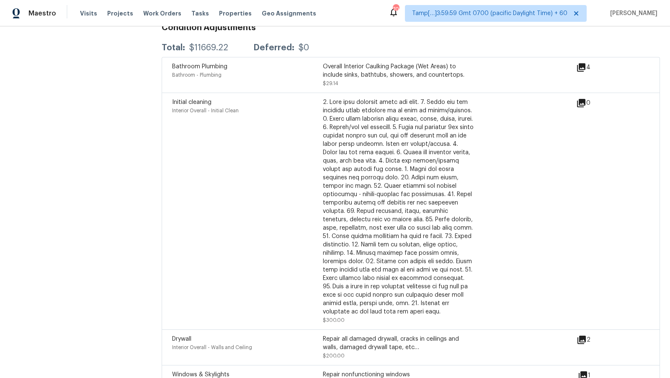
scroll to position [2255, 0]
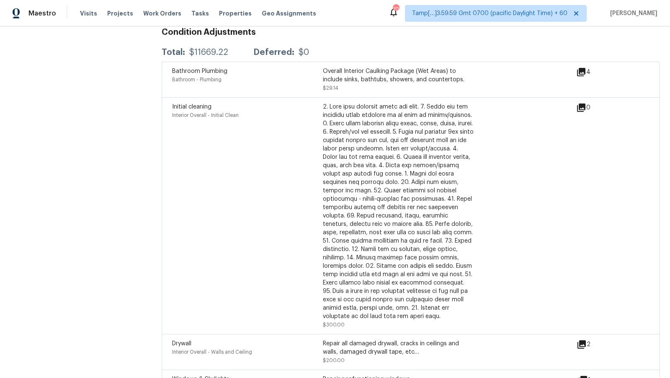
click at [612, 11] on span "[PERSON_NAME]" at bounding box center [632, 13] width 51 height 8
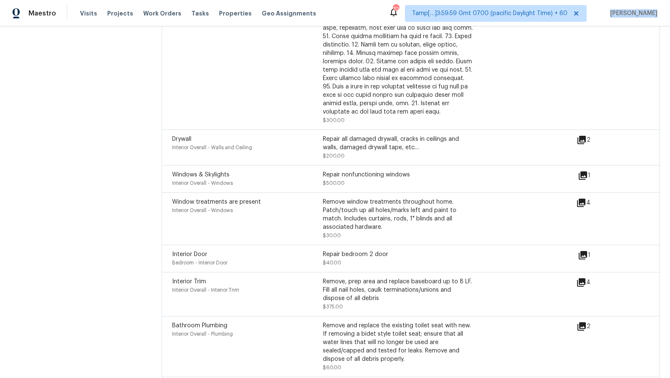
scroll to position [2461, 0]
click at [578, 134] on icon at bounding box center [582, 138] width 8 height 8
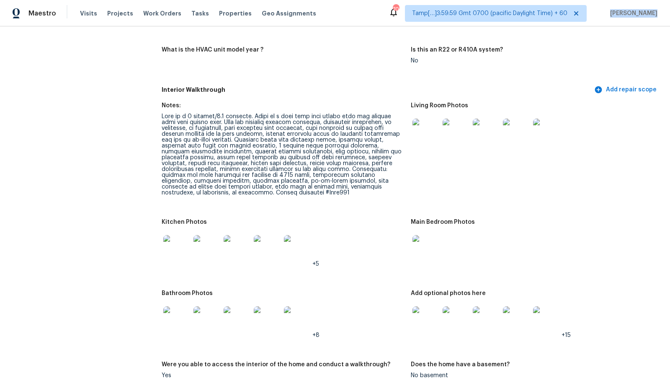
scroll to position [843, 0]
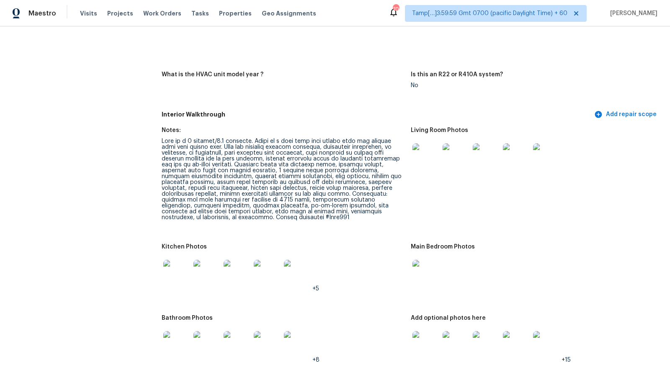
click at [177, 152] on div at bounding box center [283, 179] width 243 height 82
copy div "microwave"
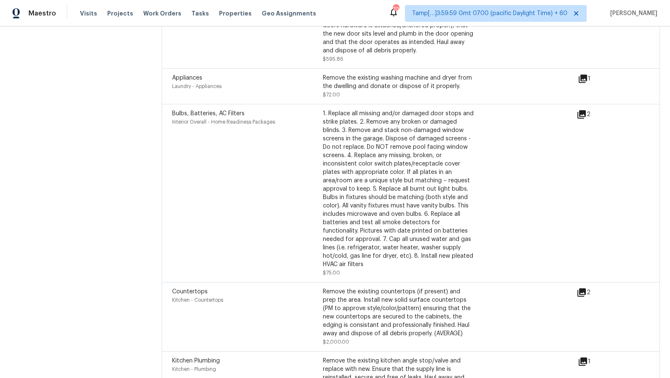
scroll to position [793, 0]
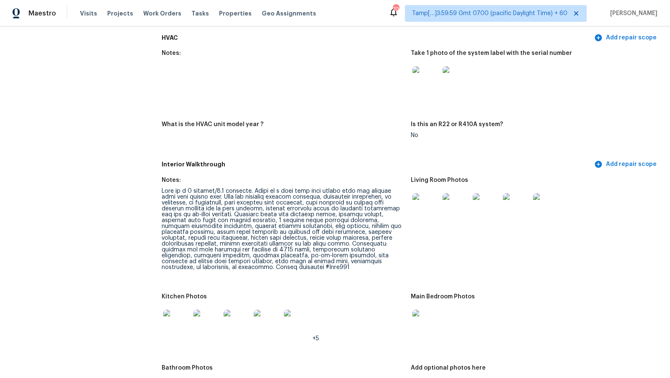
click at [214, 201] on div at bounding box center [283, 229] width 243 height 82
copy div "dishwasher"
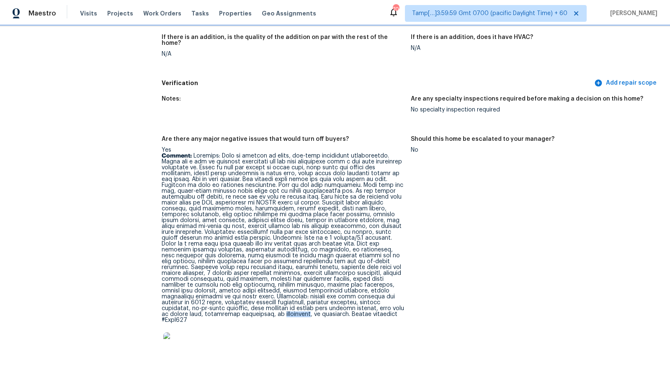
scroll to position [1824, 0]
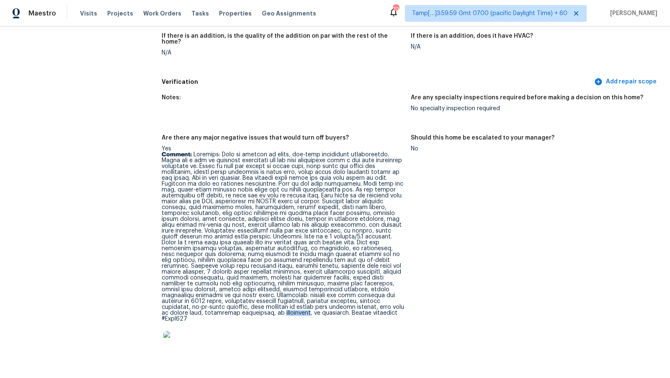
click at [266, 186] on p "Comment:" at bounding box center [283, 237] width 243 height 170
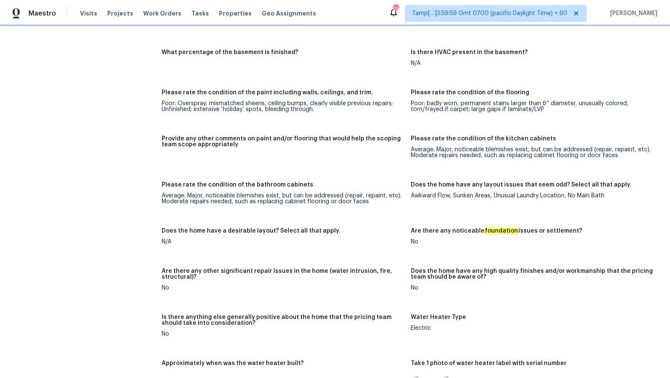
scroll to position [1228, 0]
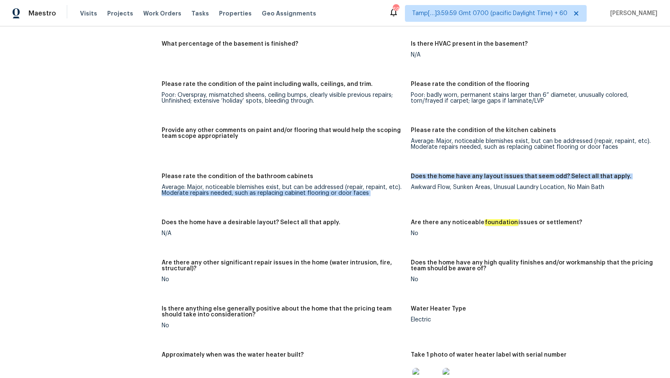
drag, startPoint x: 409, startPoint y: 187, endPoint x: 614, endPoint y: 184, distance: 204.4
click at [614, 184] on div "Notes: Living Room Photos Kitchen Photos +5 Main Bedroom Photos Bathroom Photos…" at bounding box center [411, 153] width 498 height 832
click at [614, 184] on div "Awkward Flow, Sunken Areas, Unusual Laundry Location, No Main Bath" at bounding box center [532, 187] width 243 height 6
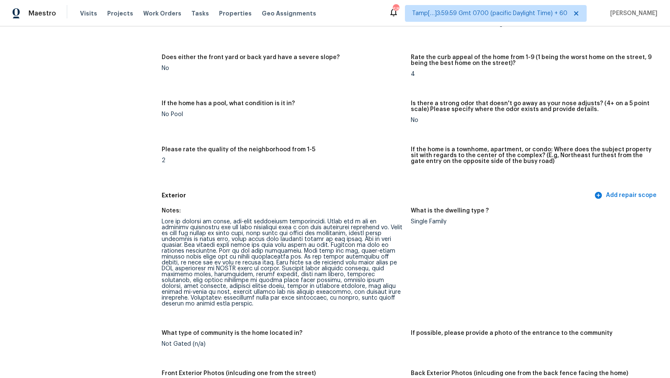
scroll to position [0, 0]
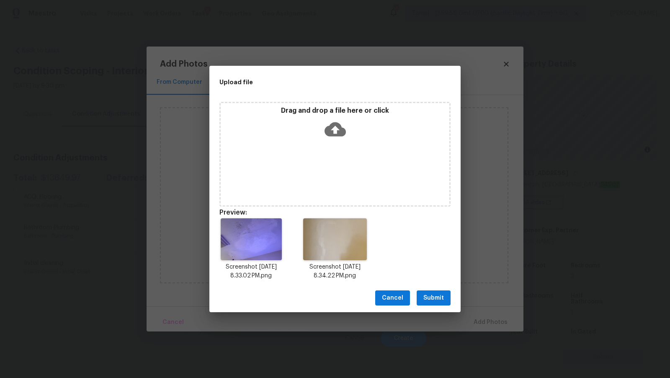
click at [343, 241] on img at bounding box center [335, 239] width 64 height 42
click at [248, 253] on img at bounding box center [251, 239] width 61 height 42
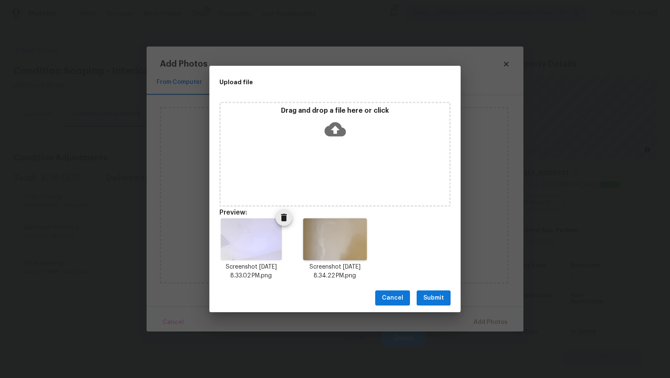
click at [248, 253] on img at bounding box center [251, 239] width 61 height 42
click at [440, 301] on span "Submit" at bounding box center [434, 298] width 21 height 10
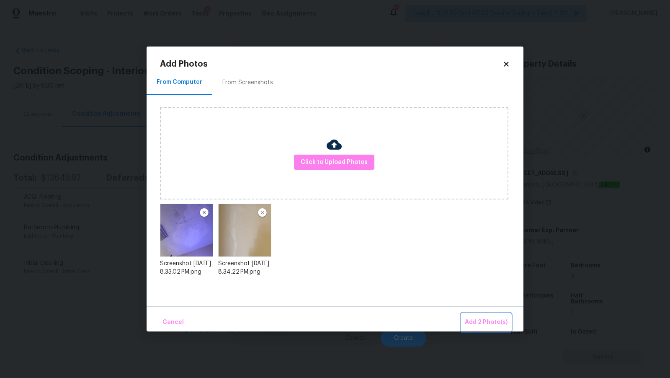
click at [475, 324] on span "Add 2 Photo(s)" at bounding box center [486, 322] width 43 height 10
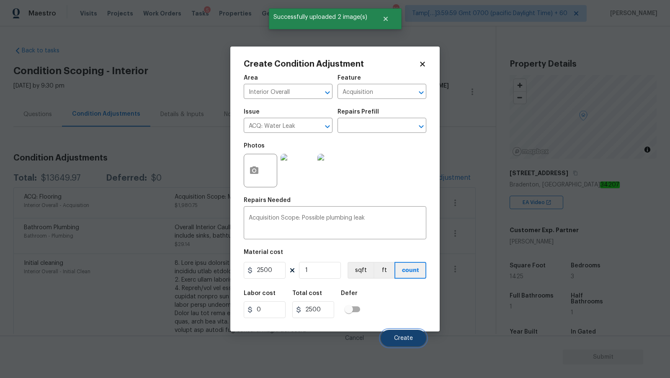
click at [396, 335] on button "Create" at bounding box center [404, 338] width 46 height 17
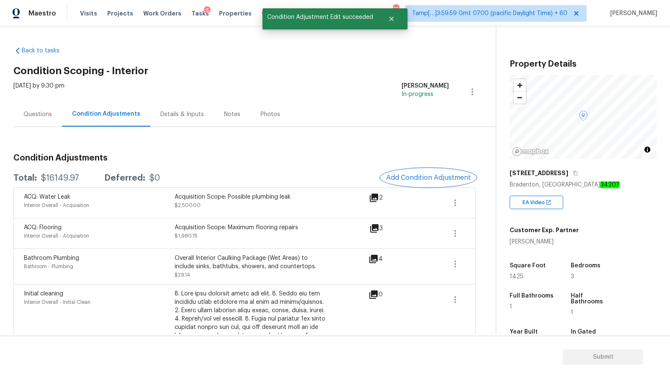
click at [428, 173] on button "Add Condition Adjustment" at bounding box center [428, 178] width 95 height 18
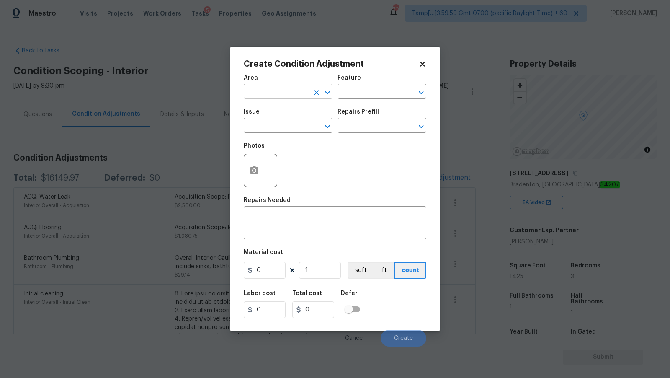
click at [283, 92] on input "text" at bounding box center [276, 92] width 65 height 13
type input "Interior Overall"
click at [270, 125] on input "text" at bounding box center [276, 126] width 65 height 13
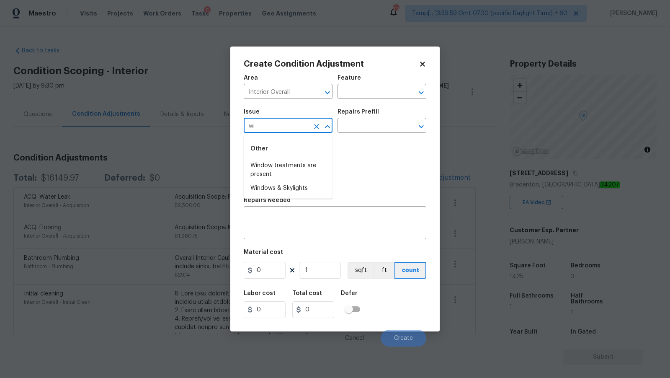
type input "w"
click at [290, 170] on li "Window treatments are present" at bounding box center [288, 170] width 89 height 23
click at [380, 127] on input "text" at bounding box center [370, 126] width 65 height 13
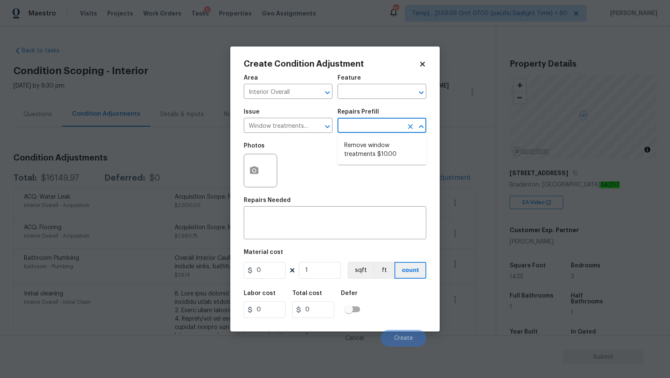
click at [293, 156] on div "Photos" at bounding box center [335, 165] width 183 height 54
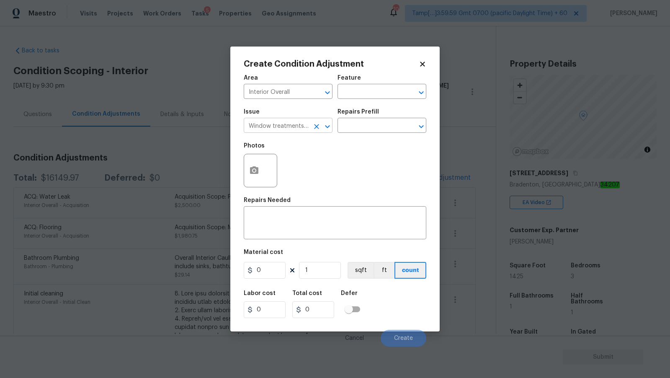
click at [297, 131] on input "Window treatments are present" at bounding box center [276, 126] width 65 height 13
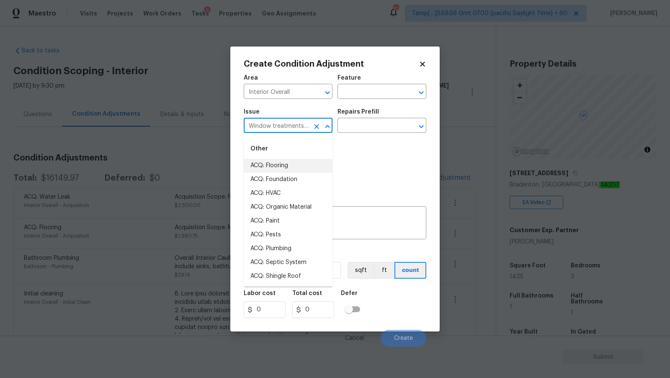
click at [297, 131] on input "Window treatments are present" at bounding box center [276, 126] width 65 height 13
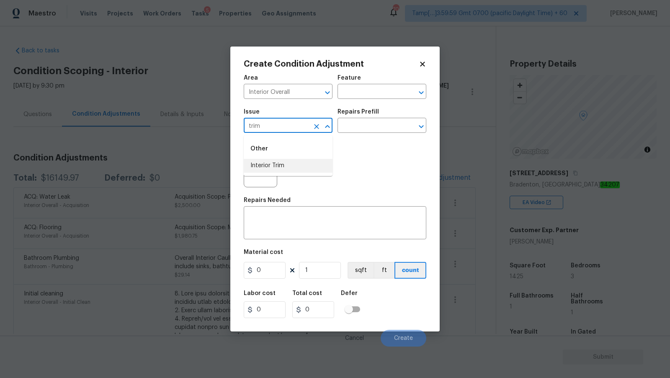
click at [308, 168] on li "Interior Trim" at bounding box center [288, 166] width 89 height 14
type input "Interior Trim"
click at [356, 139] on div "Photos" at bounding box center [335, 165] width 183 height 54
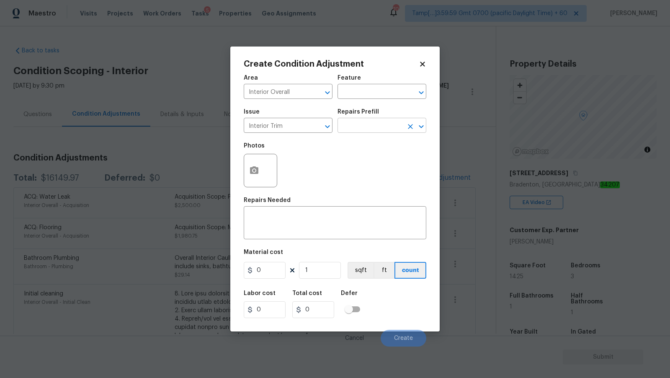
click at [356, 133] on input "text" at bounding box center [370, 126] width 65 height 13
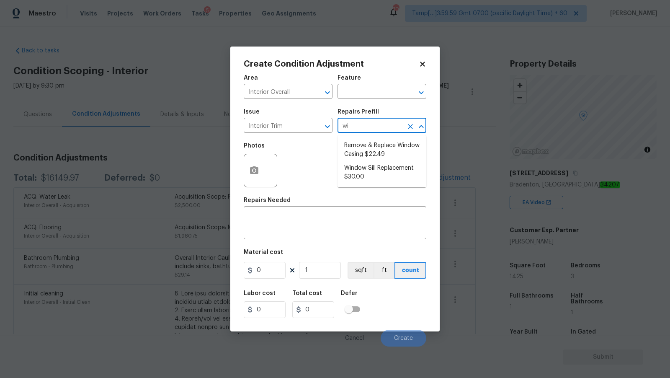
type input "win"
click at [389, 155] on li "Remove & Replace Window Casing $22.49" at bounding box center [382, 150] width 89 height 23
type input "Interior Trim"
type textarea "Remove the existing window casing (if present) and install new. Ensure that the…"
type input "22.49"
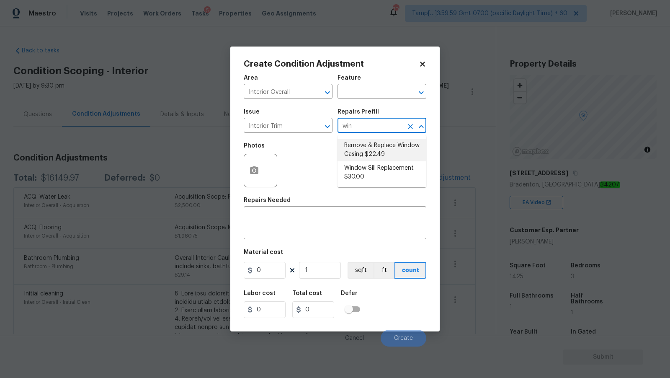
type input "22.49"
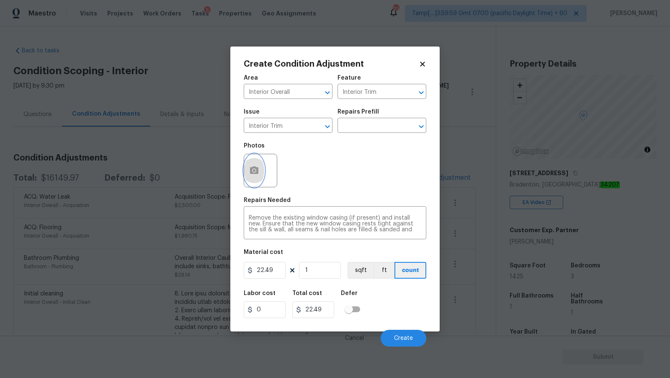
click at [253, 166] on icon "button" at bounding box center [254, 170] width 10 height 10
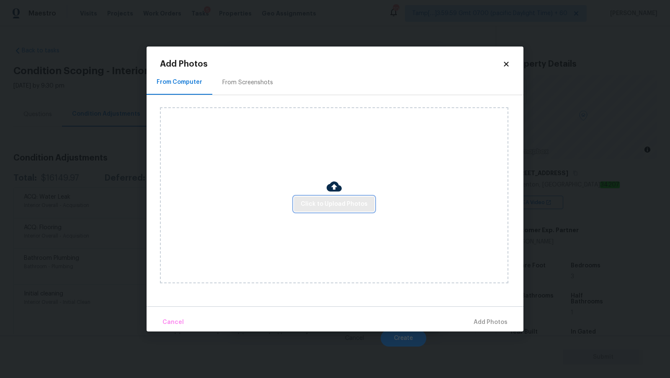
click at [316, 204] on span "Click to Upload Photos" at bounding box center [334, 204] width 67 height 10
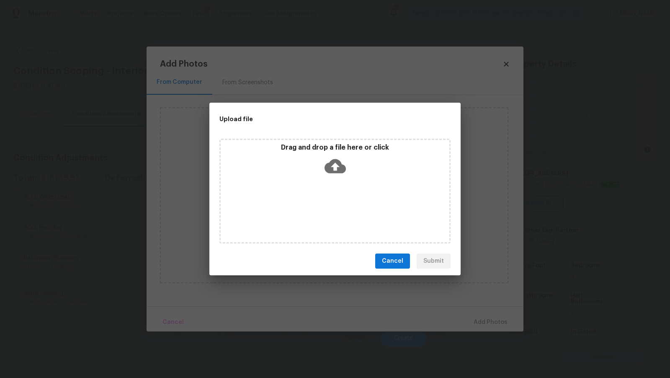
click at [334, 163] on icon at bounding box center [335, 165] width 21 height 21
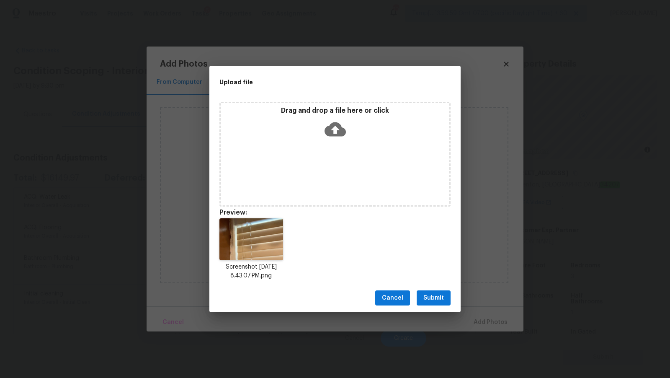
click at [430, 300] on span "Submit" at bounding box center [434, 298] width 21 height 10
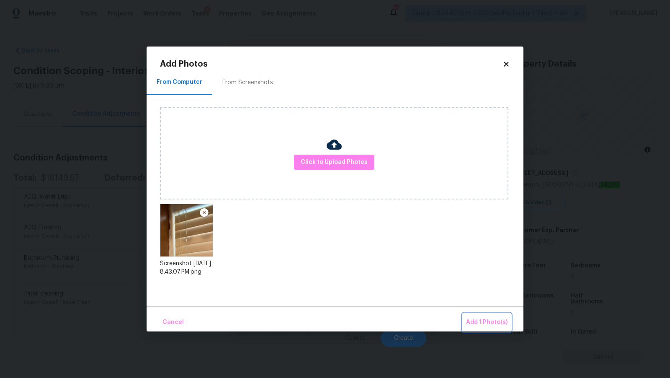
click at [472, 323] on span "Add 1 Photo(s)" at bounding box center [486, 322] width 41 height 10
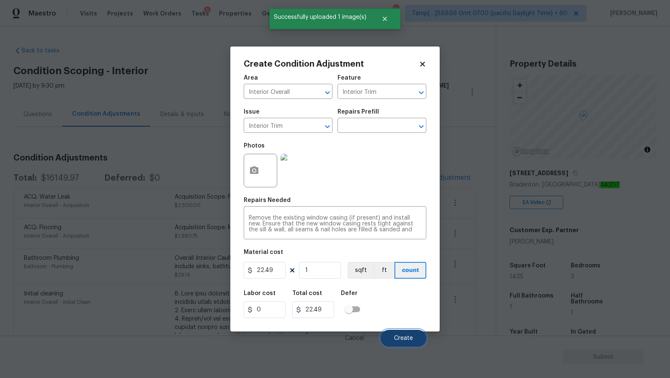
click at [406, 337] on span "Create" at bounding box center [403, 338] width 19 height 6
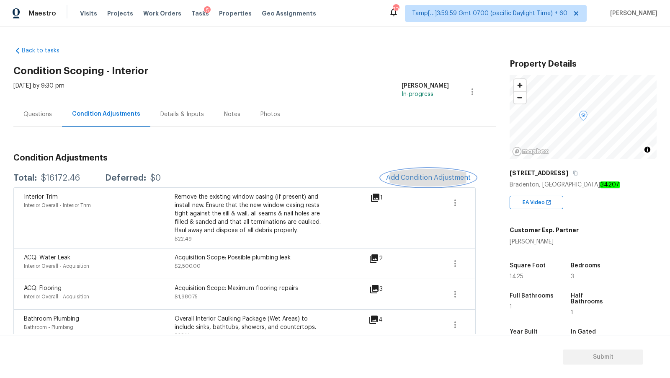
click at [404, 181] on span "Add Condition Adjustment" at bounding box center [428, 178] width 85 height 8
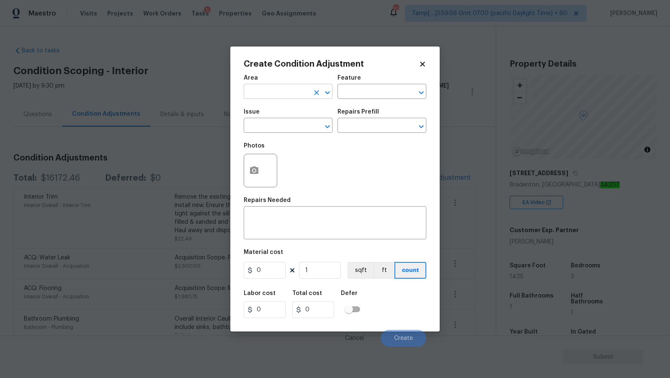
click at [262, 93] on input "text" at bounding box center [276, 92] width 65 height 13
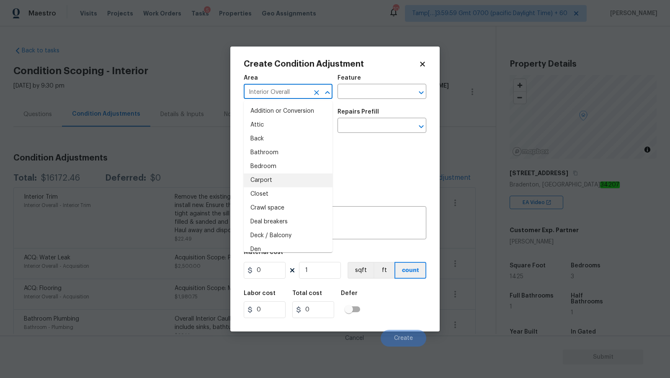
type input "Interior Overall"
click at [383, 192] on div "Photos" at bounding box center [335, 165] width 183 height 54
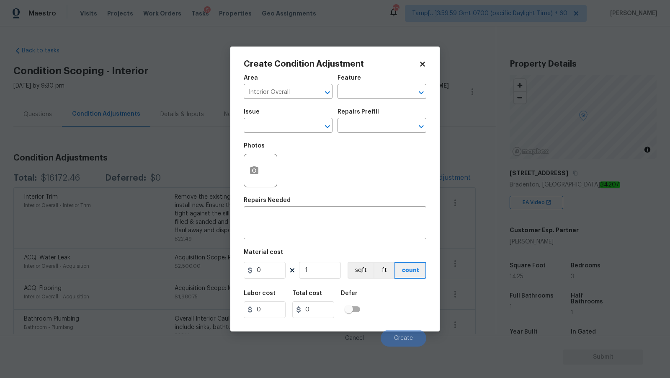
click at [299, 139] on div "Photos" at bounding box center [335, 165] width 183 height 54
click at [299, 135] on span "Issue ​" at bounding box center [288, 121] width 89 height 34
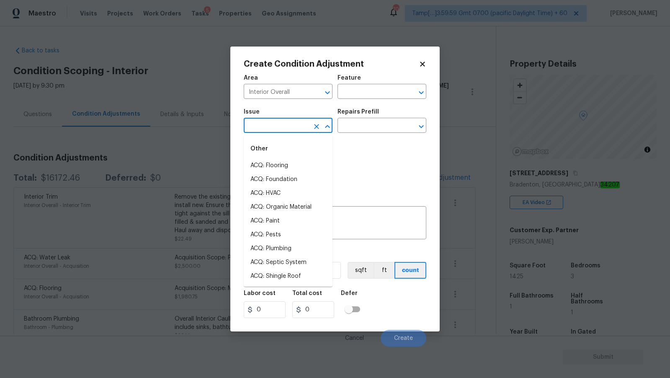
click at [300, 129] on input "text" at bounding box center [276, 126] width 65 height 13
click at [265, 123] on input "kit" at bounding box center [276, 126] width 65 height 13
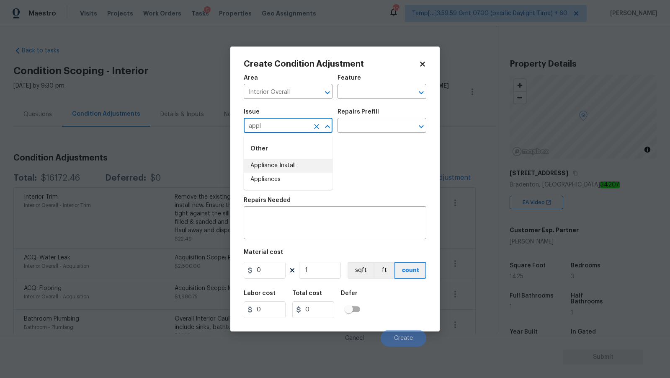
click at [293, 165] on li "Appliance Install" at bounding box center [288, 166] width 89 height 14
type input "Appliance Install"
click at [376, 129] on input "text" at bounding box center [370, 126] width 65 height 13
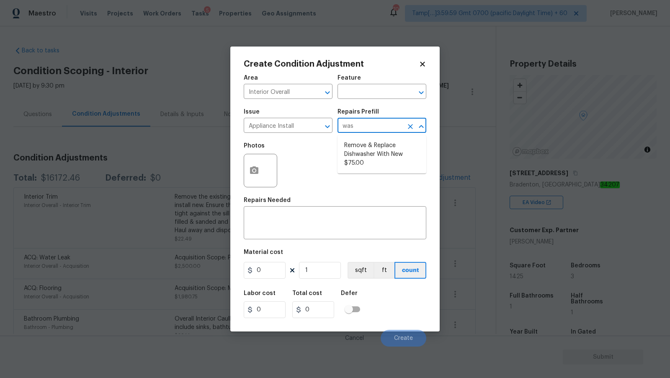
type input "wash"
click at [383, 165] on li "Remove & Replace Dishwasher With New $75.00" at bounding box center [382, 154] width 89 height 31
type input "Appliances"
type textarea "Remove the existing dishwasher and replace it with a new dishwasher provided by…"
type input "75"
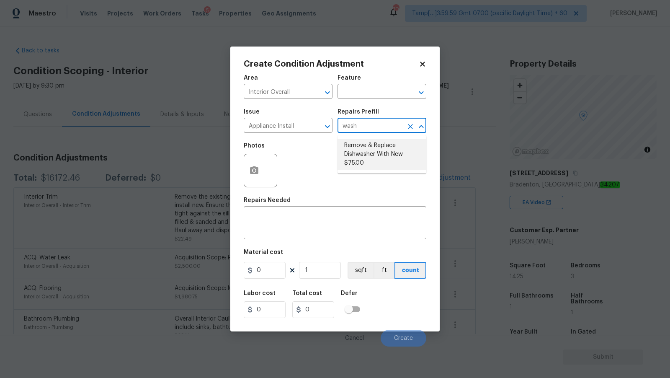
type input "75"
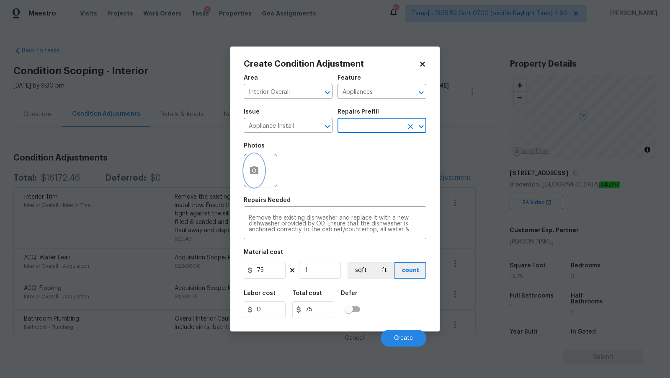
click at [257, 171] on icon "button" at bounding box center [254, 170] width 8 height 8
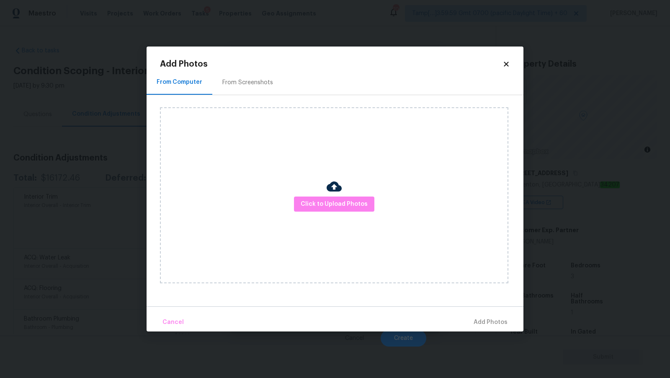
click at [328, 212] on div "Click to Upload Photos" at bounding box center [334, 195] width 349 height 176
click at [330, 205] on span "Click to Upload Photos" at bounding box center [334, 204] width 67 height 10
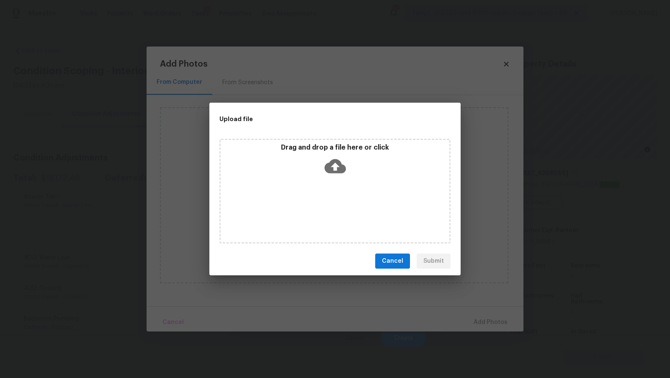
click at [332, 172] on icon at bounding box center [335, 166] width 21 height 14
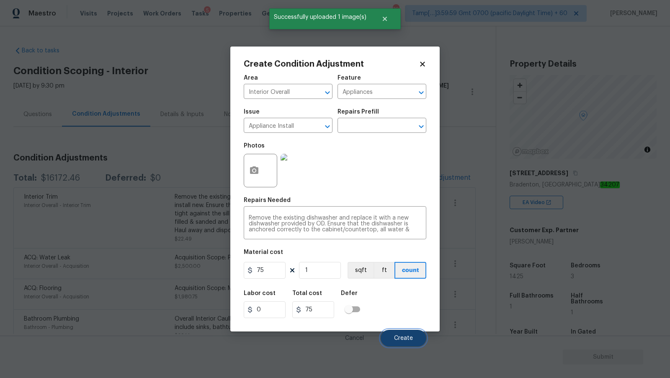
click at [407, 337] on span "Create" at bounding box center [403, 338] width 19 height 6
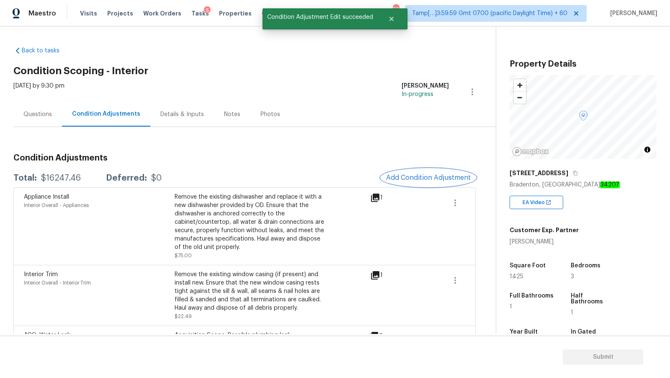
click at [413, 178] on span "Add Condition Adjustment" at bounding box center [428, 178] width 85 height 8
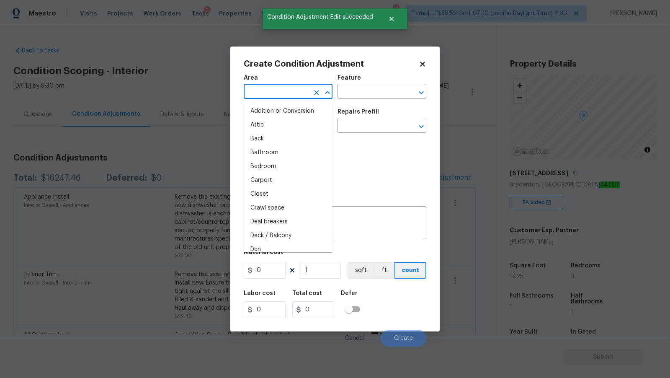
click at [286, 91] on input "text" at bounding box center [276, 92] width 65 height 13
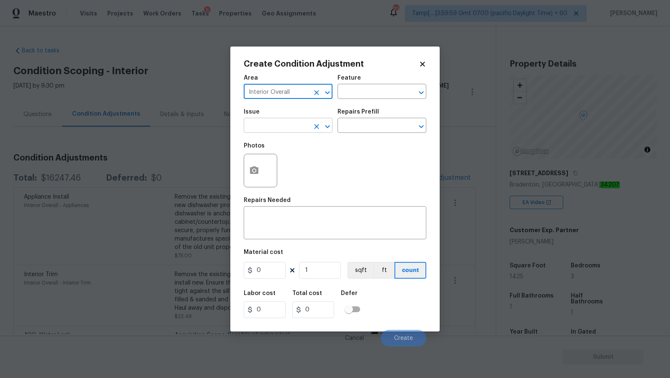
type input "Interior Overall"
click at [281, 126] on input "text" at bounding box center [276, 126] width 65 height 13
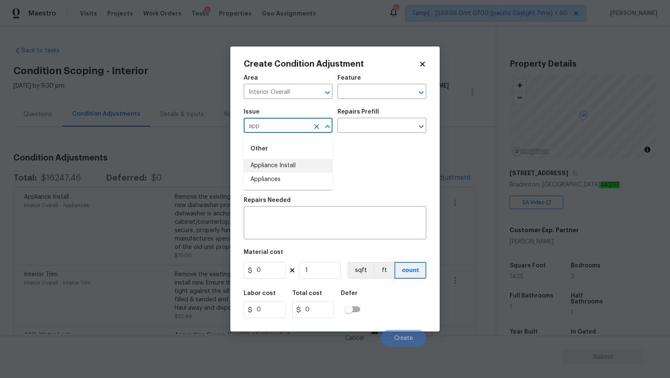
click at [297, 171] on li "Appliance Install" at bounding box center [288, 166] width 89 height 14
type input "Appliance Install"
click at [382, 133] on input "text" at bounding box center [370, 126] width 65 height 13
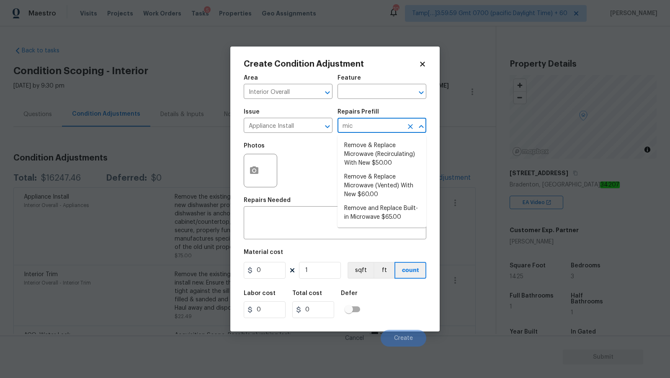
type input "micr"
click at [389, 215] on li "Remove and Replace Built-in Microwave $65.00" at bounding box center [382, 212] width 89 height 23
type input "Appliances"
type textarea "Remove the existing built-in microwave and replace it with a new built-in micro…"
type input "65"
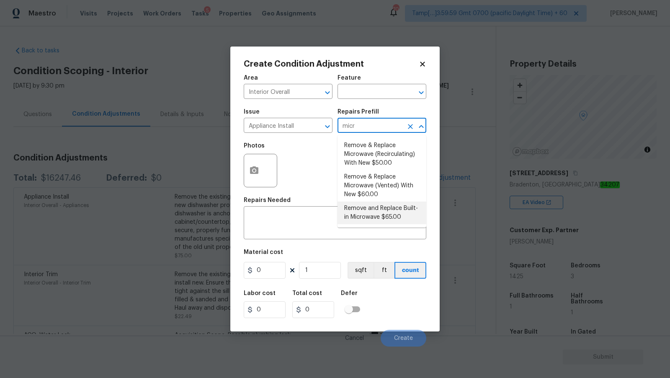
type input "65"
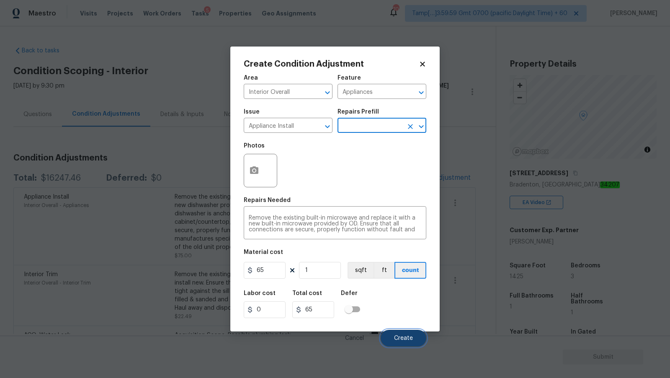
click at [411, 334] on button "Create" at bounding box center [404, 338] width 46 height 17
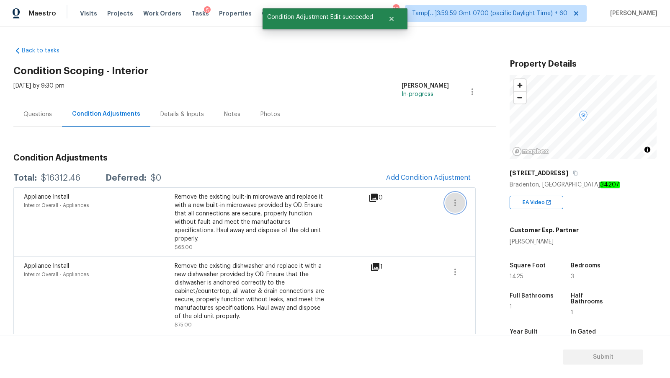
click at [459, 201] on icon "button" at bounding box center [455, 203] width 10 height 10
click at [480, 196] on div "Edit" at bounding box center [502, 200] width 65 height 8
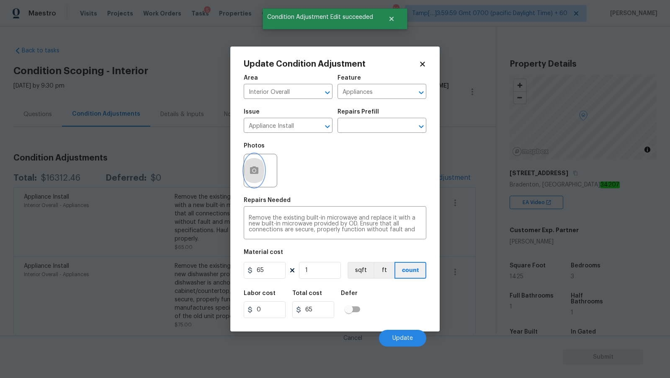
click at [251, 168] on icon "button" at bounding box center [254, 170] width 10 height 10
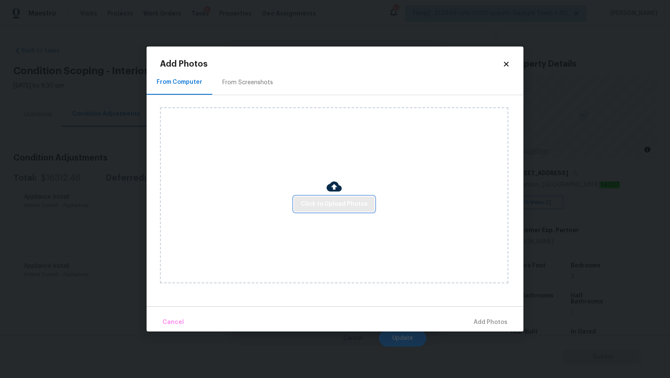
click at [345, 204] on span "Click to Upload Photos" at bounding box center [334, 204] width 67 height 10
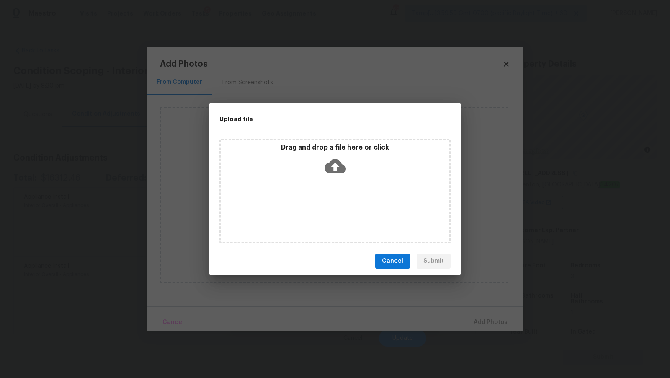
click at [334, 166] on icon at bounding box center [335, 165] width 21 height 21
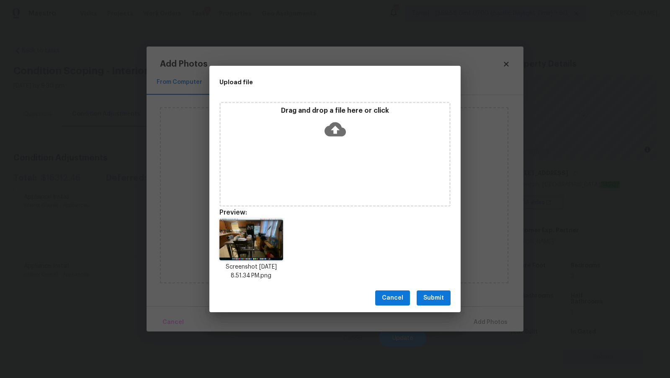
click at [421, 298] on button "Submit" at bounding box center [434, 297] width 34 height 15
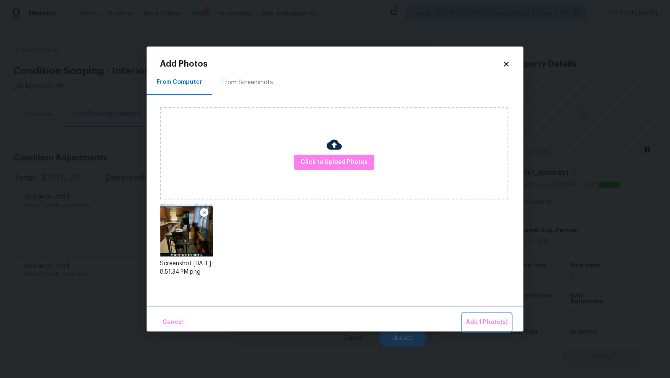
click at [499, 325] on span "Add 1 Photo(s)" at bounding box center [486, 322] width 41 height 10
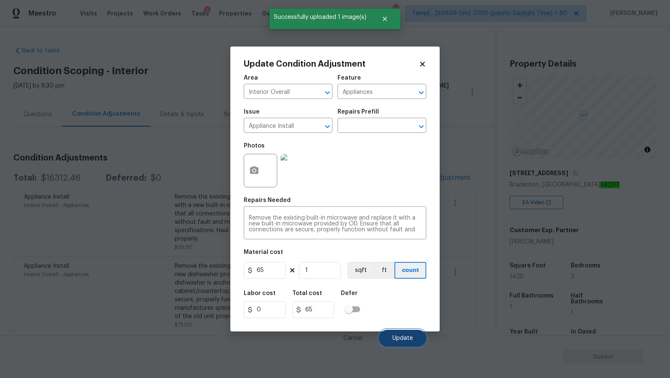
click at [408, 338] on span "Update" at bounding box center [403, 338] width 21 height 6
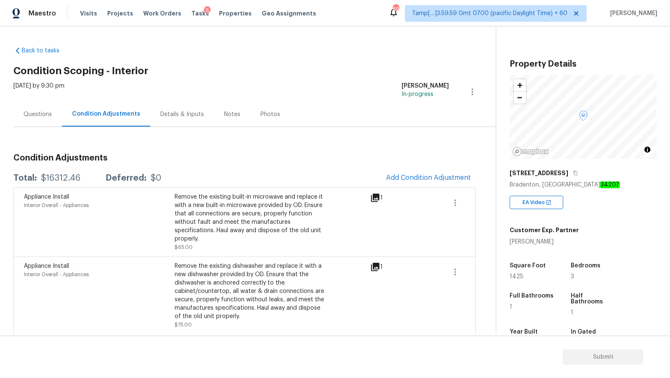
click at [46, 115] on div "Questions" at bounding box center [37, 114] width 28 height 8
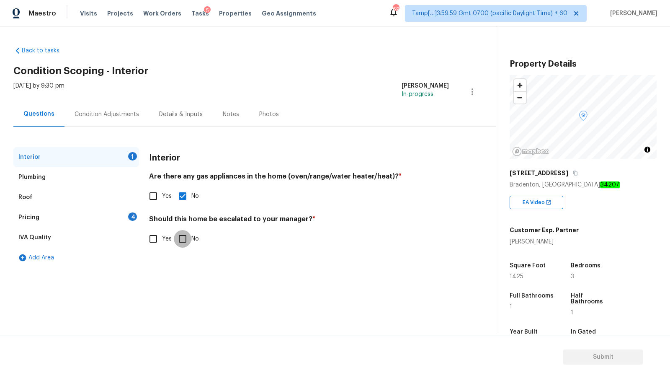
click at [186, 242] on input "No" at bounding box center [183, 239] width 18 height 18
checkbox input "true"
click at [118, 220] on div "Pricing 4" at bounding box center [76, 217] width 126 height 20
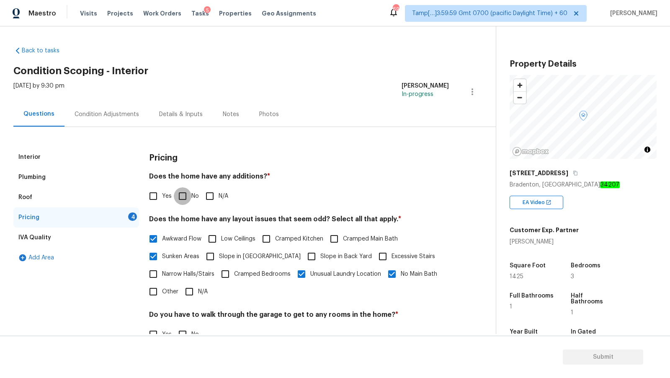
click at [183, 188] on input "No" at bounding box center [183, 196] width 18 height 18
checkbox input "true"
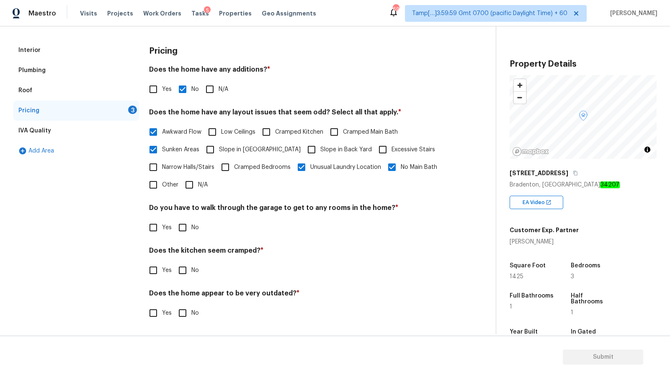
click at [180, 230] on input "No" at bounding box center [183, 228] width 18 height 18
checkbox input "true"
click at [169, 270] on span "Yes" at bounding box center [167, 271] width 10 height 9
click at [162, 270] on input "Yes" at bounding box center [154, 271] width 18 height 18
checkbox input "true"
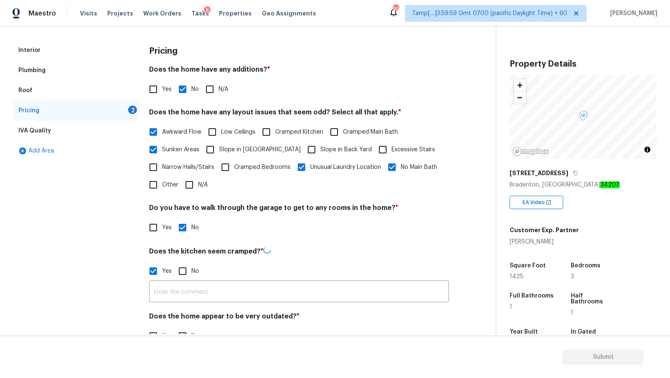
click at [182, 269] on input "No" at bounding box center [183, 271] width 18 height 18
checkbox input "true"
checkbox input "false"
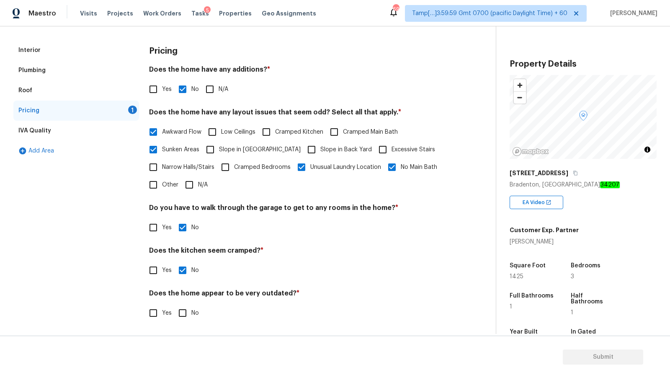
click at [194, 316] on span "No" at bounding box center [195, 313] width 8 height 9
click at [191, 316] on input "No" at bounding box center [183, 313] width 18 height 18
checkbox input "true"
click at [59, 134] on div "IVA Quality" at bounding box center [76, 131] width 126 height 20
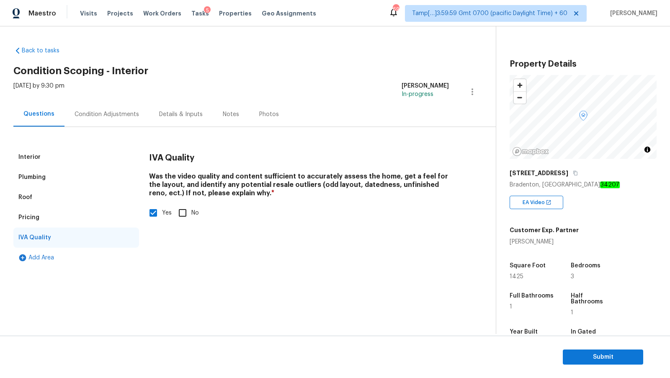
click at [115, 114] on div "Condition Adjustments" at bounding box center [107, 114] width 65 height 8
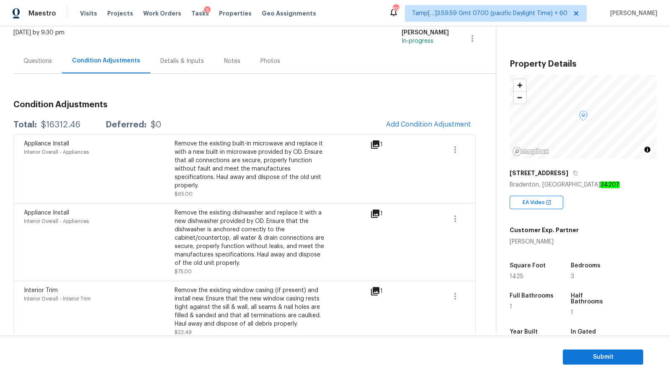
scroll to position [32, 0]
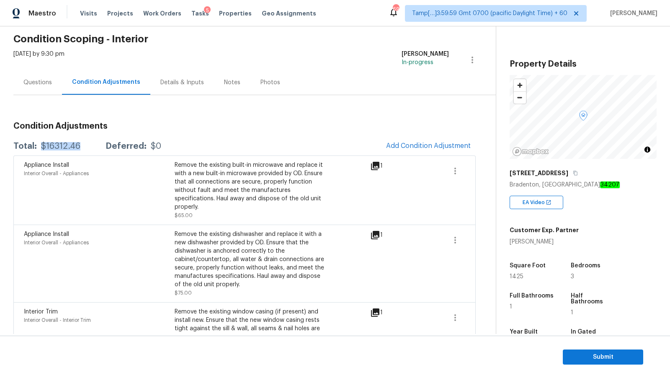
drag, startPoint x: 38, startPoint y: 146, endPoint x: 83, endPoint y: 146, distance: 44.8
click at [83, 146] on div "Total: $16312.46 Deferred: $0" at bounding box center [87, 146] width 148 height 8
copy div "$16312.46"
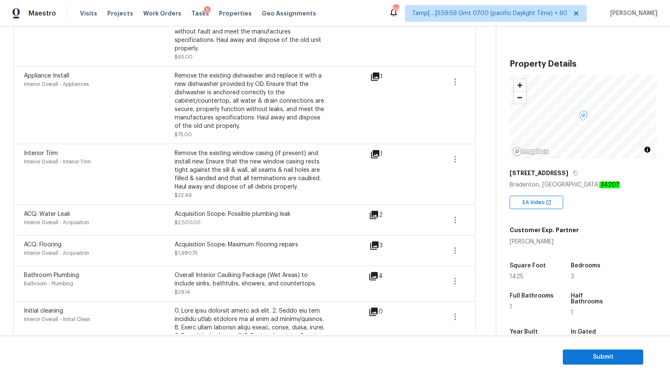
scroll to position [219, 0]
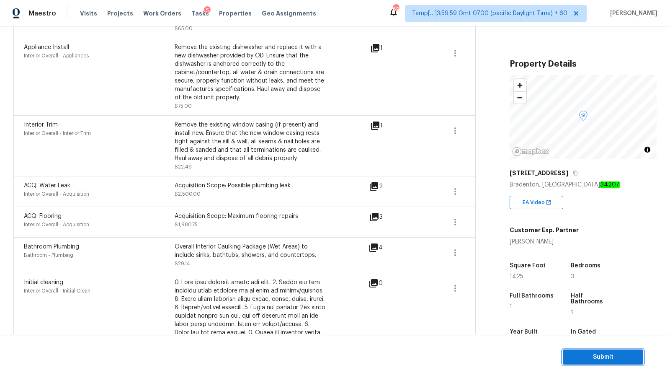
click at [614, 356] on span "Submit" at bounding box center [603, 357] width 67 height 10
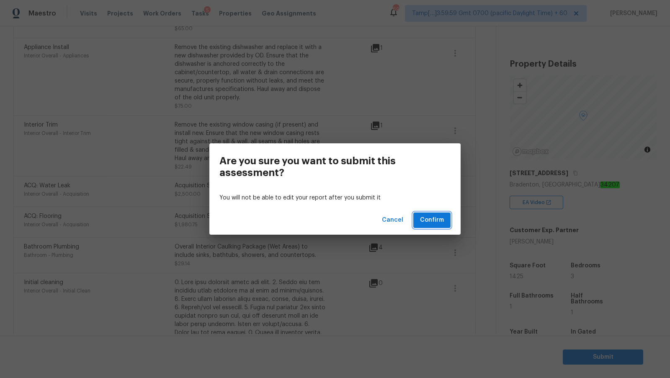
click at [425, 222] on span "Confirm" at bounding box center [432, 220] width 24 height 10
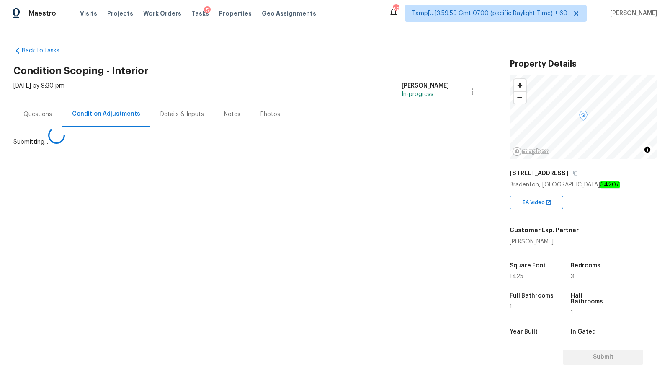
scroll to position [0, 0]
